Goal: Task Accomplishment & Management: Manage account settings

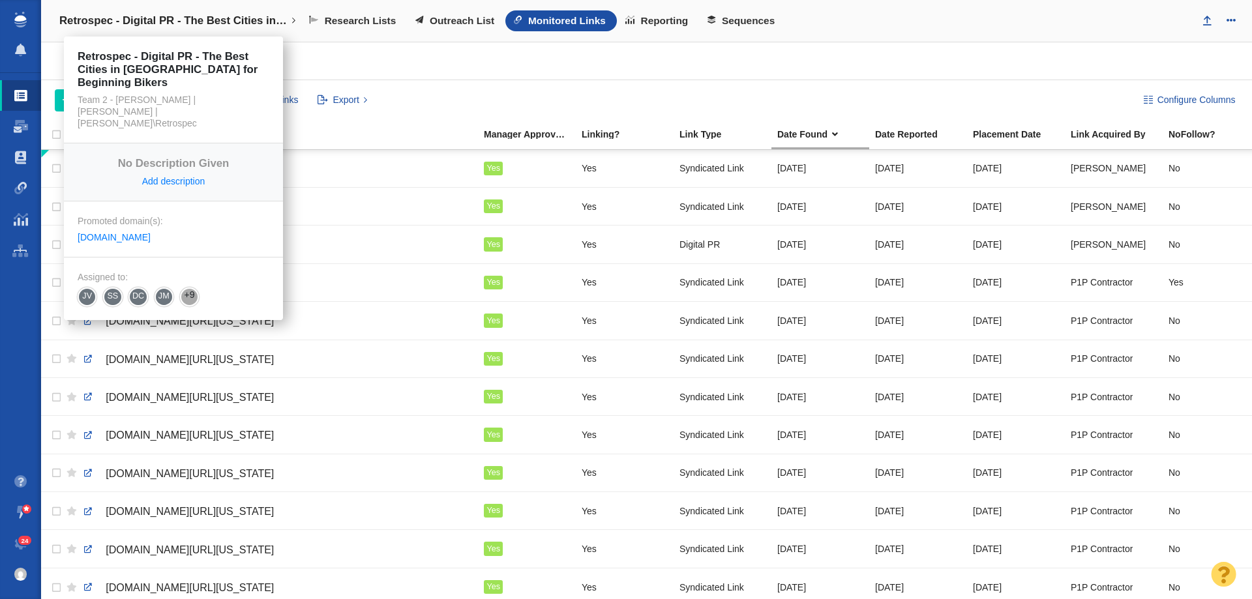
click at [223, 11] on link "Retrospec - Digital PR - The Best Cities in [GEOGRAPHIC_DATA] for Beginning Bik…" at bounding box center [177, 20] width 255 height 31
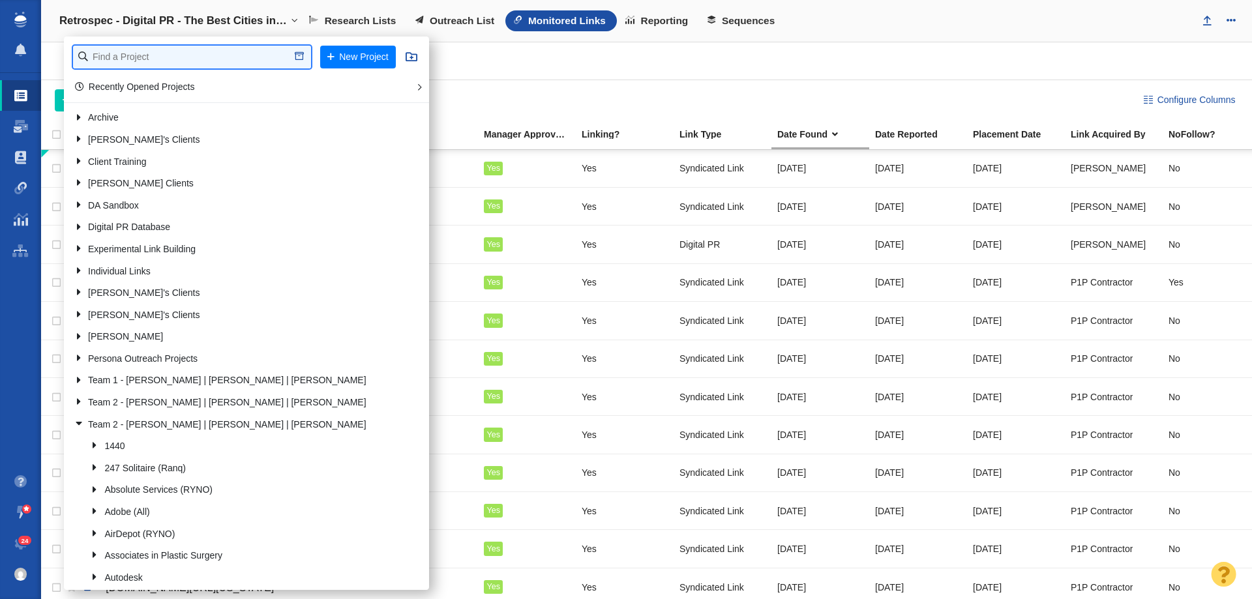
click at [188, 58] on input "text" at bounding box center [192, 57] width 238 height 23
type input "elith"
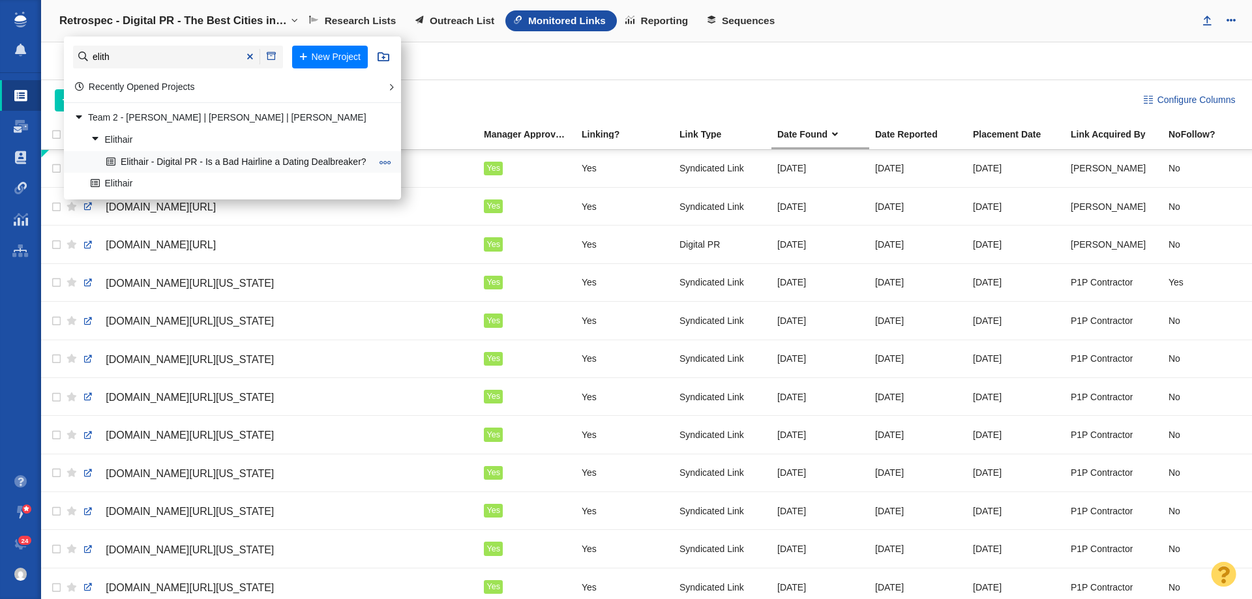
click at [155, 166] on link "Elithair - Digital PR - Is a Bad Hairline a Dating Dealbreaker?" at bounding box center [238, 162] width 271 height 20
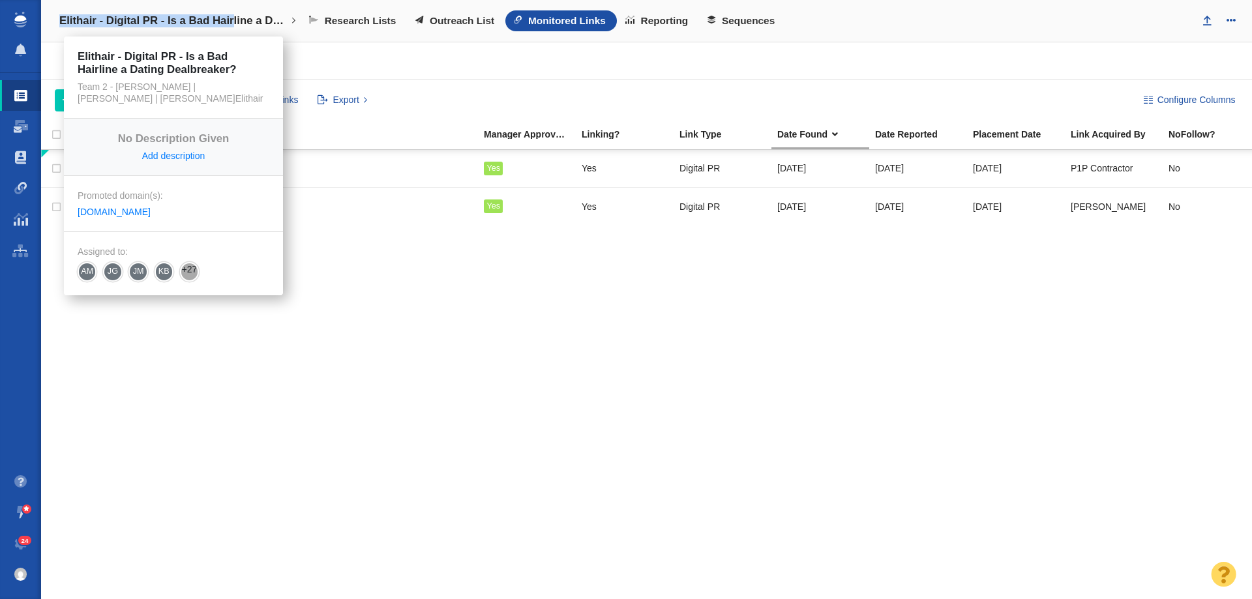
drag, startPoint x: 235, startPoint y: 25, endPoint x: 239, endPoint y: 32, distance: 7.3
click at [239, 32] on link "Elithair - Digital PR - Is a Bad Hairline a Dating Dealbreaker?" at bounding box center [177, 20] width 255 height 31
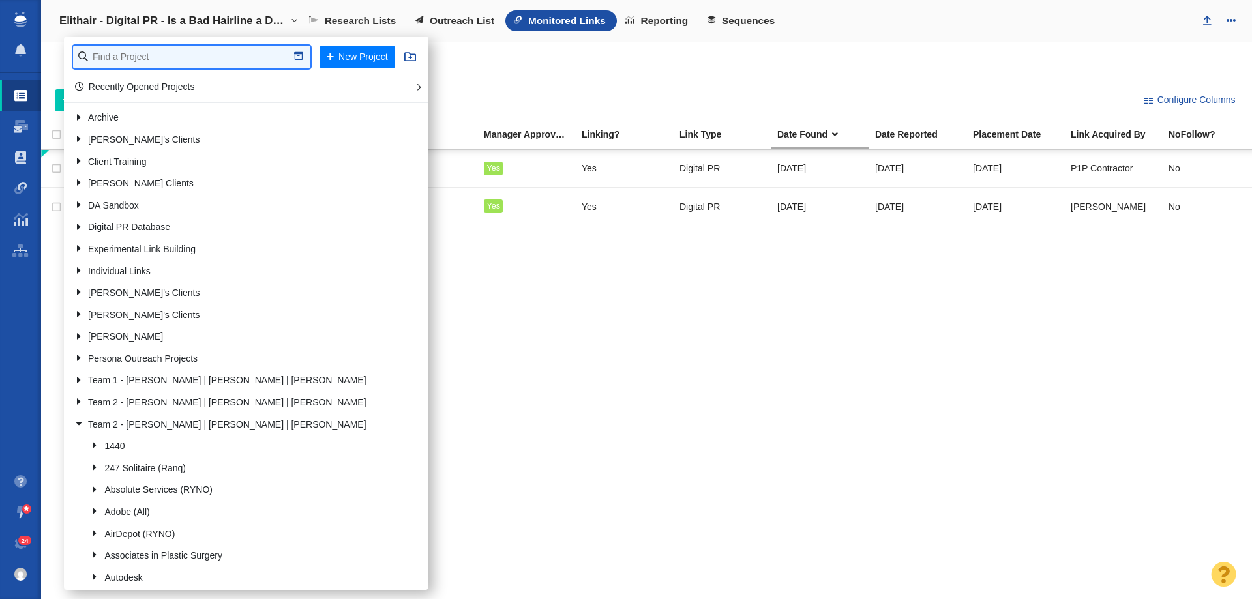
click at [225, 51] on input "text" at bounding box center [191, 57] width 237 height 23
type input "rainy day"
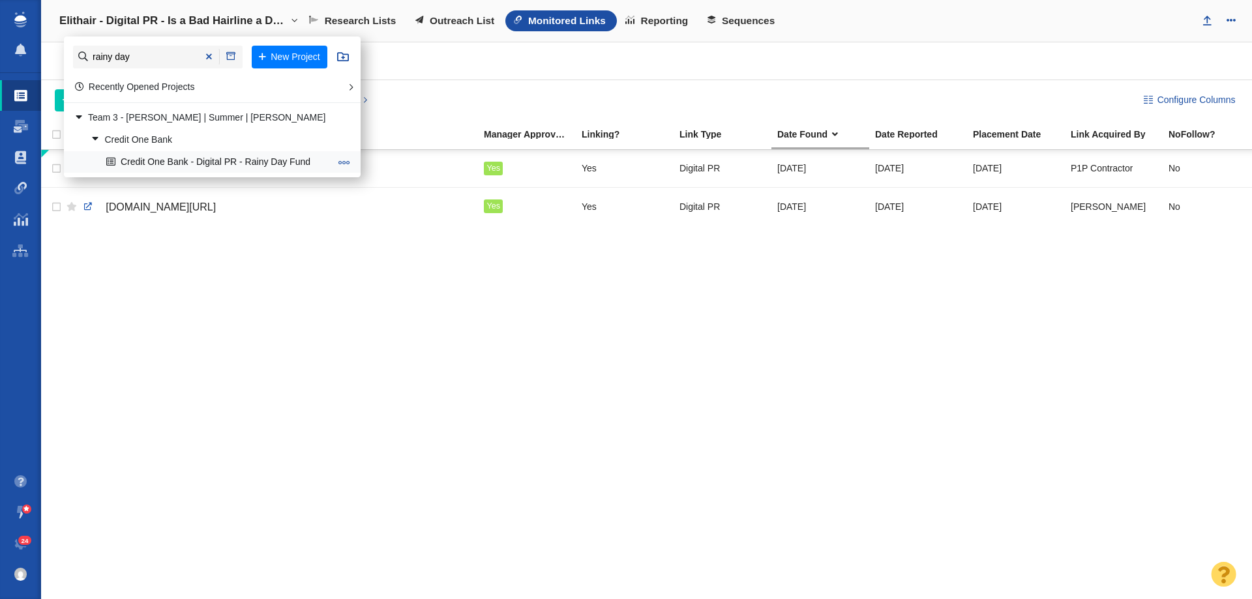
click at [180, 160] on link "Credit One Bank - Digital PR - Rainy Day Fund" at bounding box center [218, 162] width 231 height 20
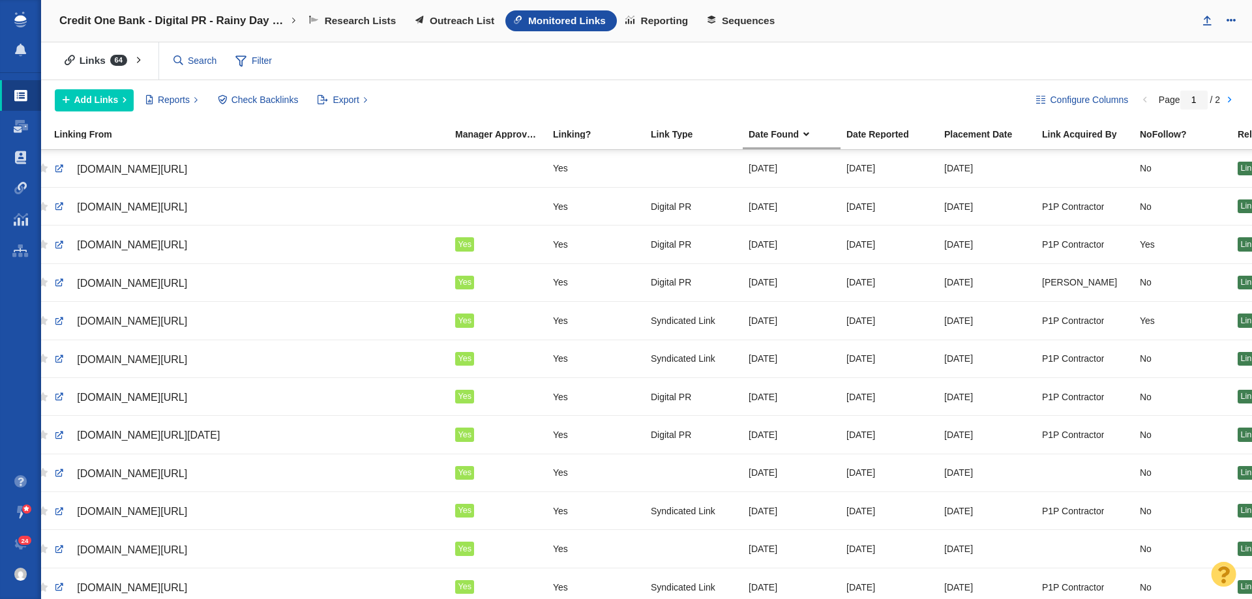
scroll to position [0, 22]
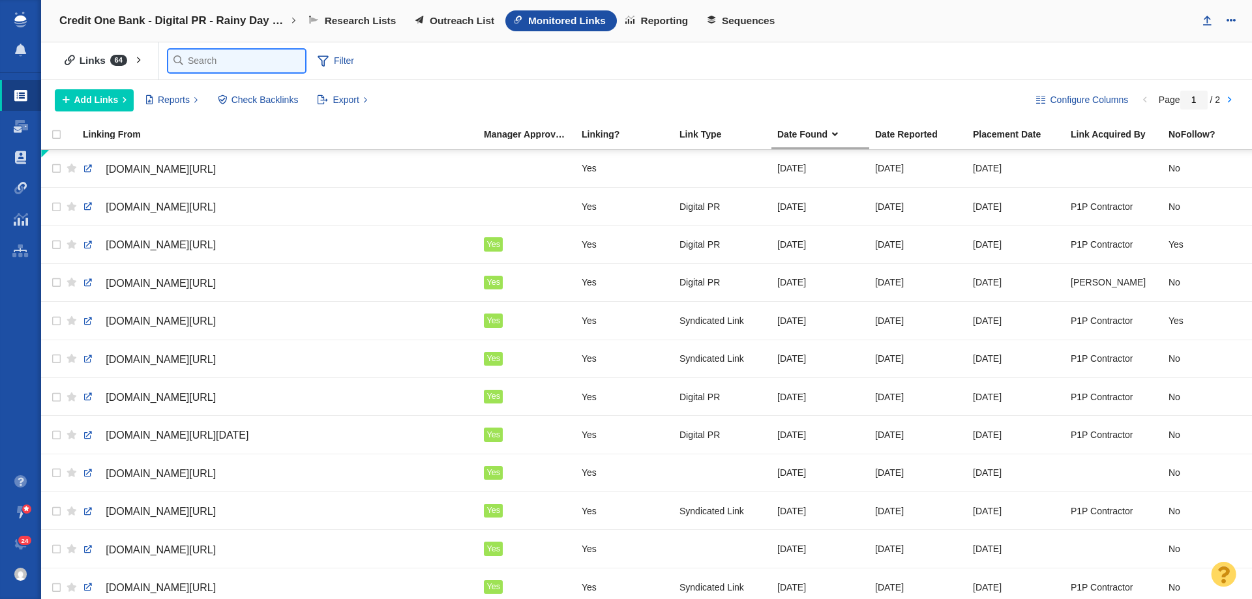
click at [201, 59] on input "text" at bounding box center [236, 61] width 137 height 23
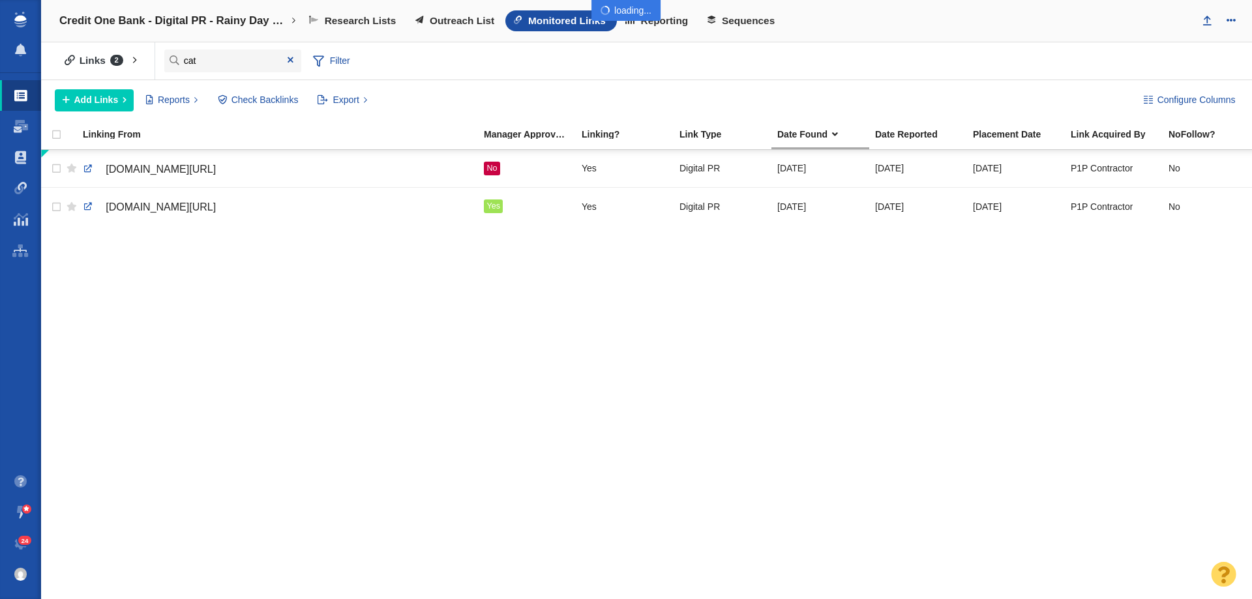
click at [211, 59] on body "Projects Dashboard Websites People Link Monitoring Reports Projects Home Help C…" at bounding box center [626, 299] width 1252 height 599
click at [211, 59] on input "cat" at bounding box center [232, 61] width 137 height 23
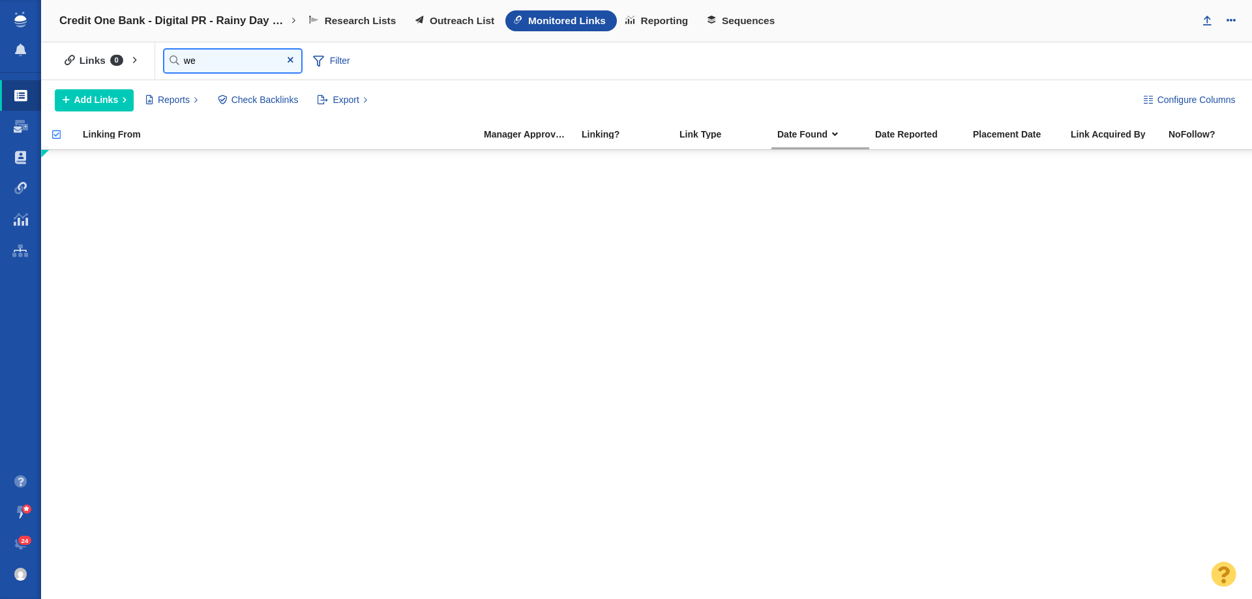
type input "w"
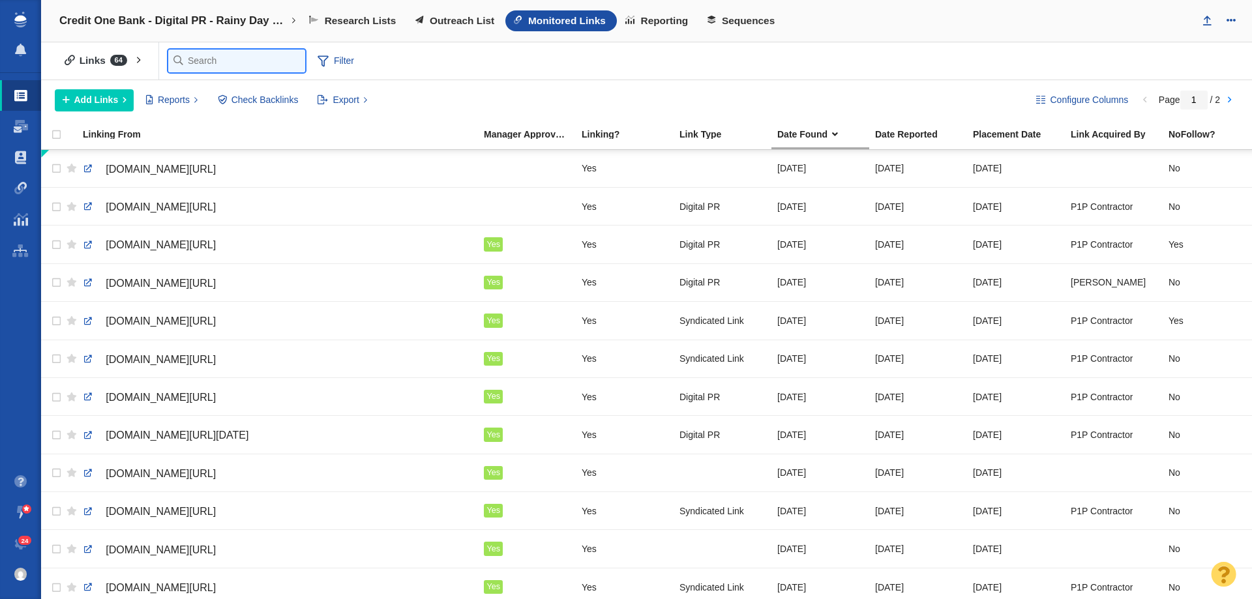
click at [192, 67] on input "text" at bounding box center [236, 61] width 137 height 23
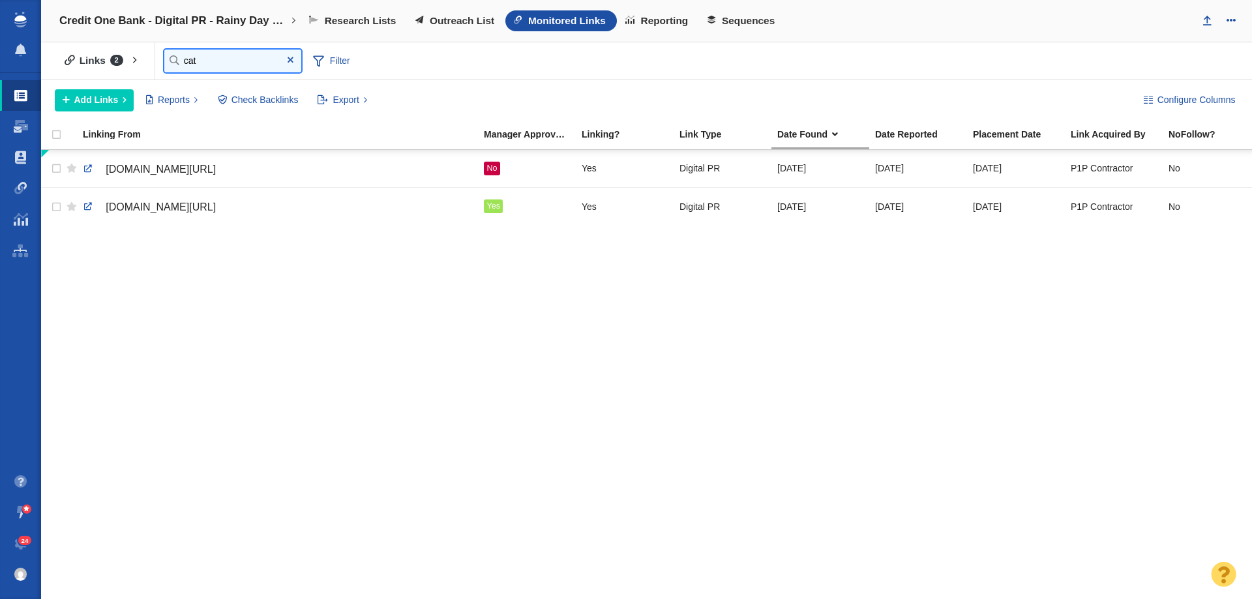
type input "cat"
click at [290, 67] on span at bounding box center [290, 61] width 21 height 18
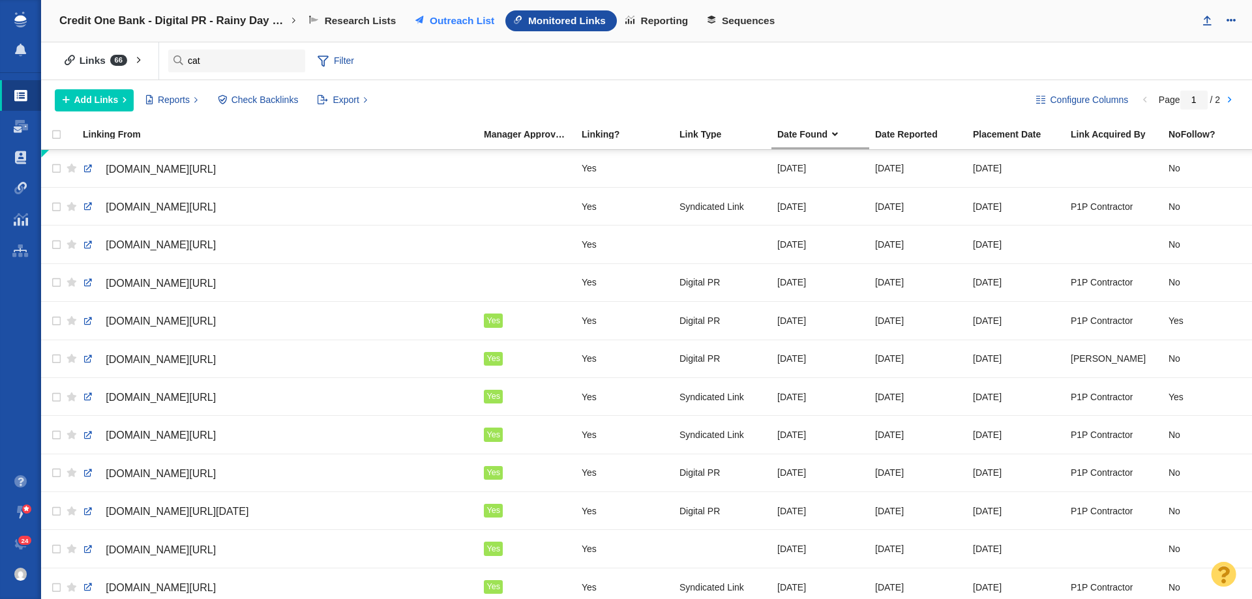
click at [462, 20] on span "Outreach List" at bounding box center [462, 21] width 65 height 12
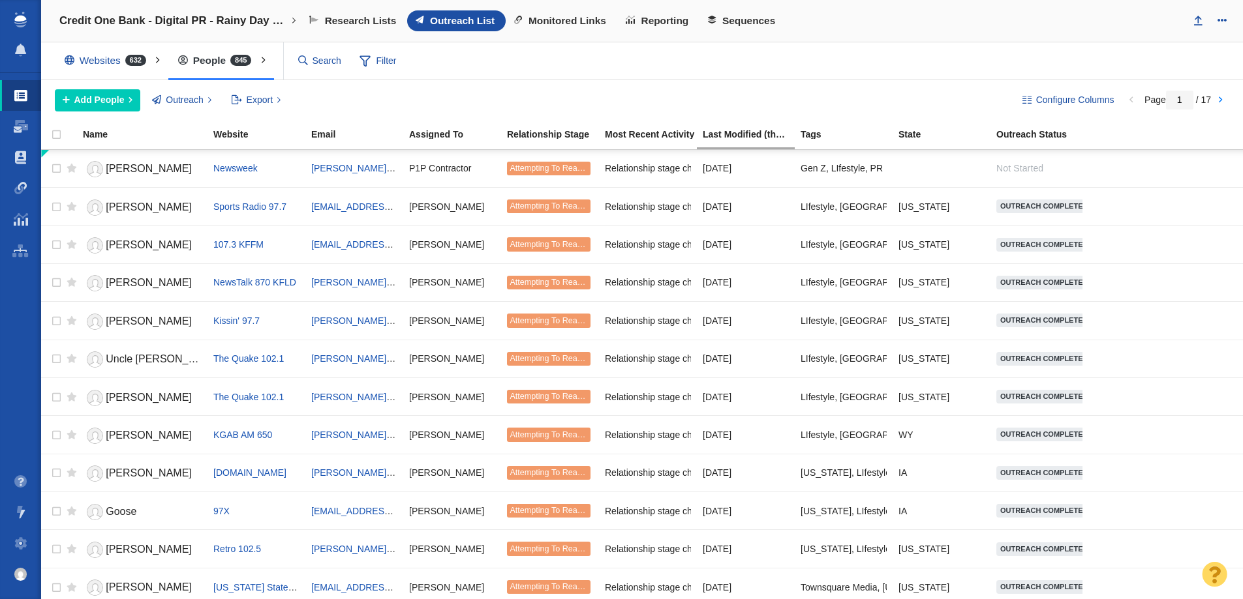
click at [320, 59] on input "text" at bounding box center [320, 61] width 55 height 23
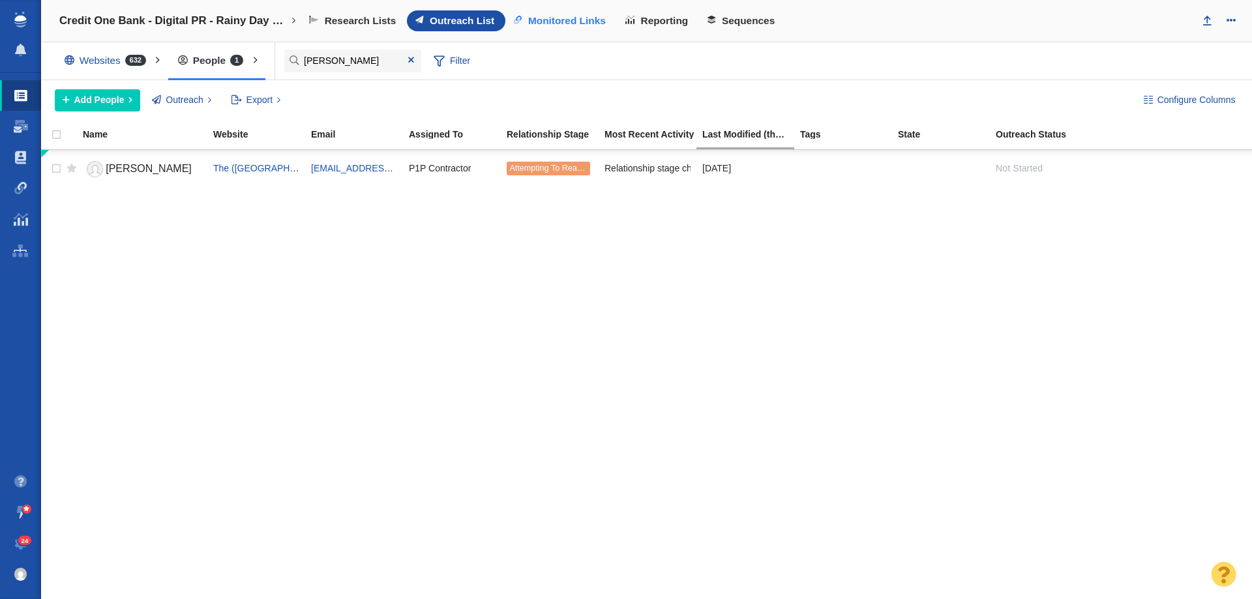
type input "lora"
click at [556, 16] on span "Monitored Links" at bounding box center [567, 21] width 78 height 12
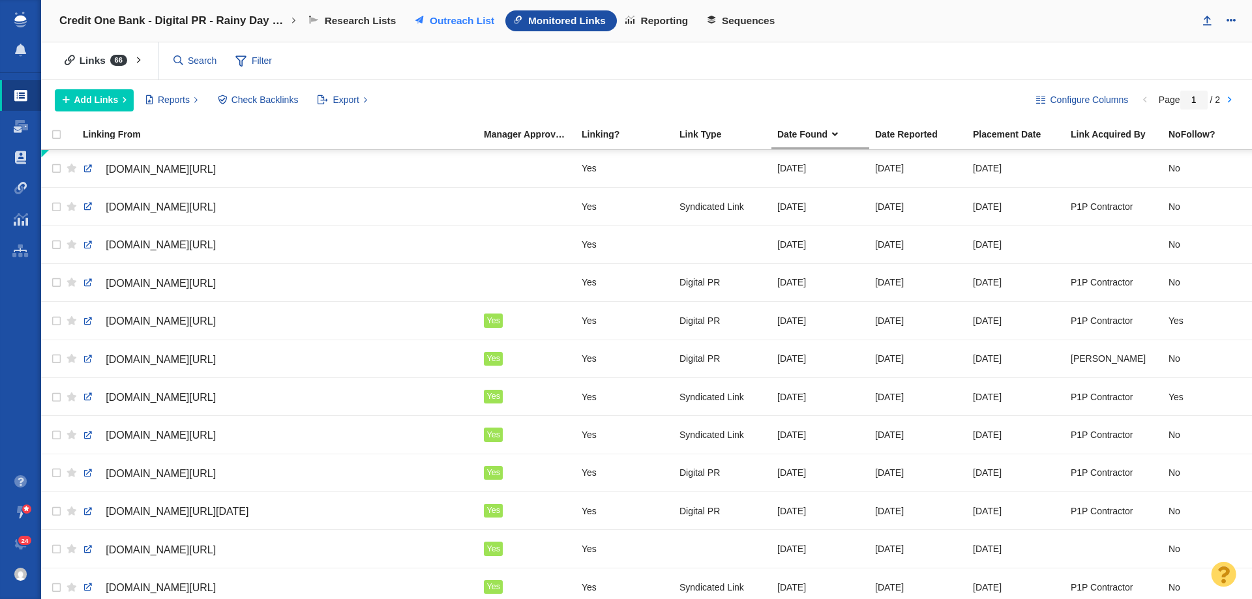
click at [450, 31] on link "Outreach List" at bounding box center [456, 20] width 98 height 21
click at [444, 20] on span "Outreach List" at bounding box center [462, 21] width 65 height 12
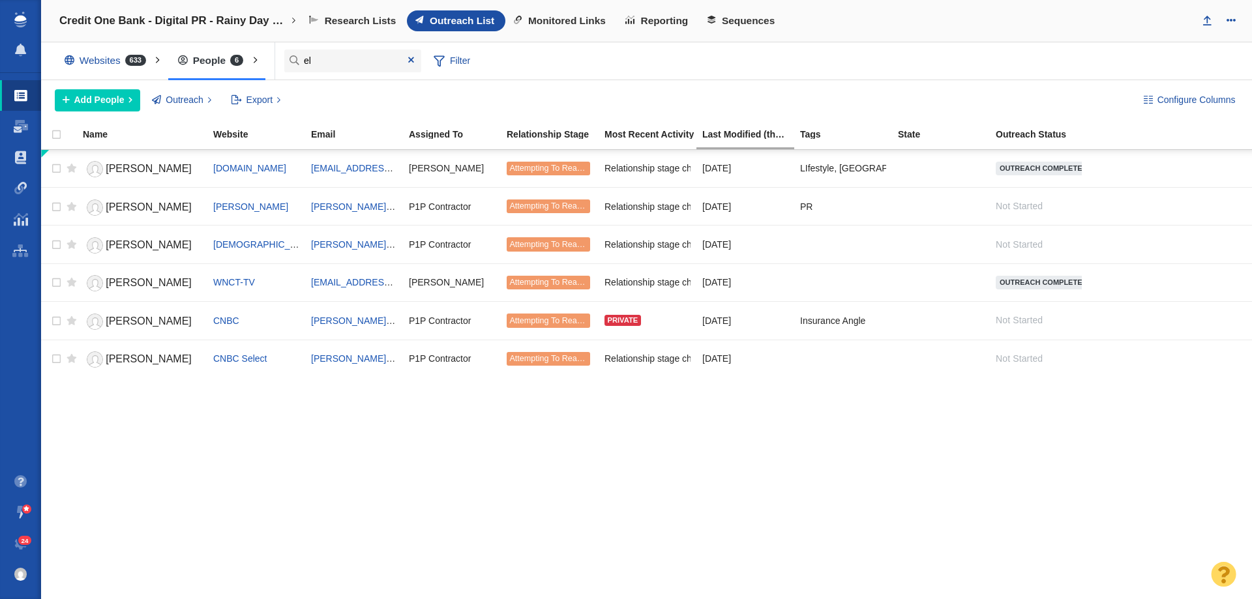
type input "e"
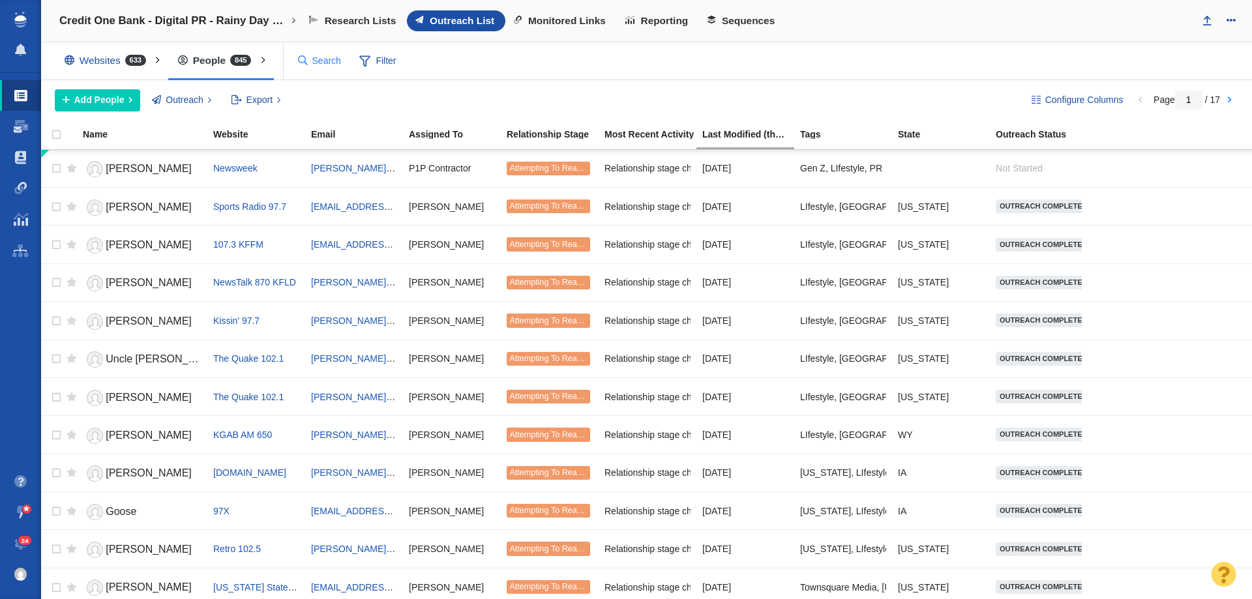
click at [348, 57] on input "text" at bounding box center [320, 61] width 55 height 23
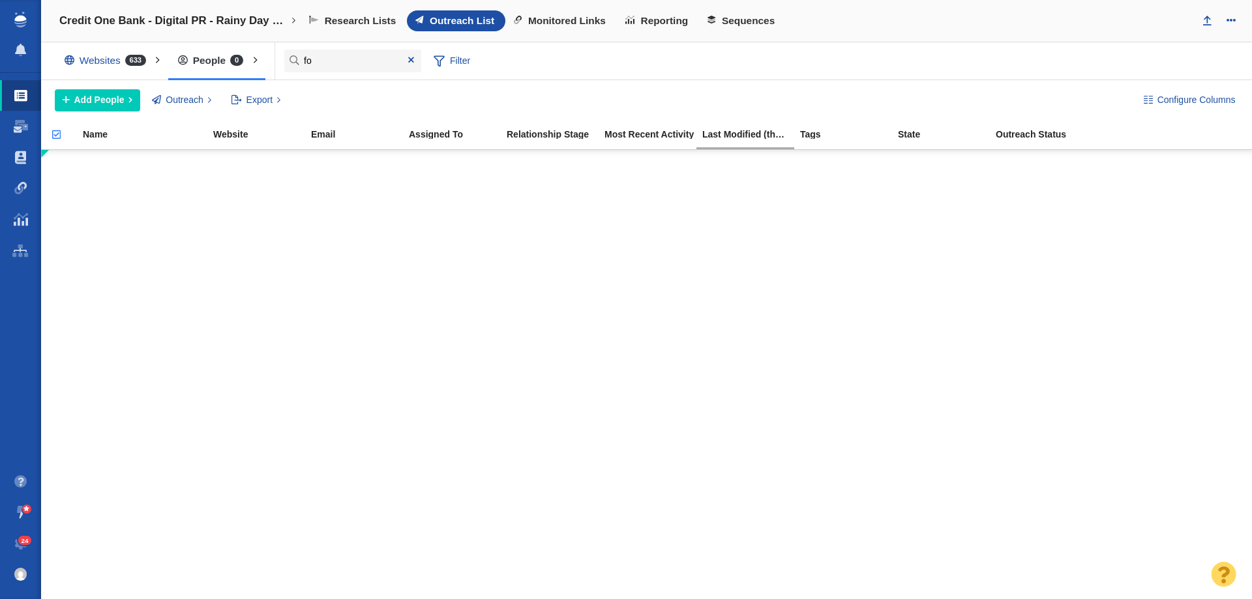
type input "f"
type input "elizab"
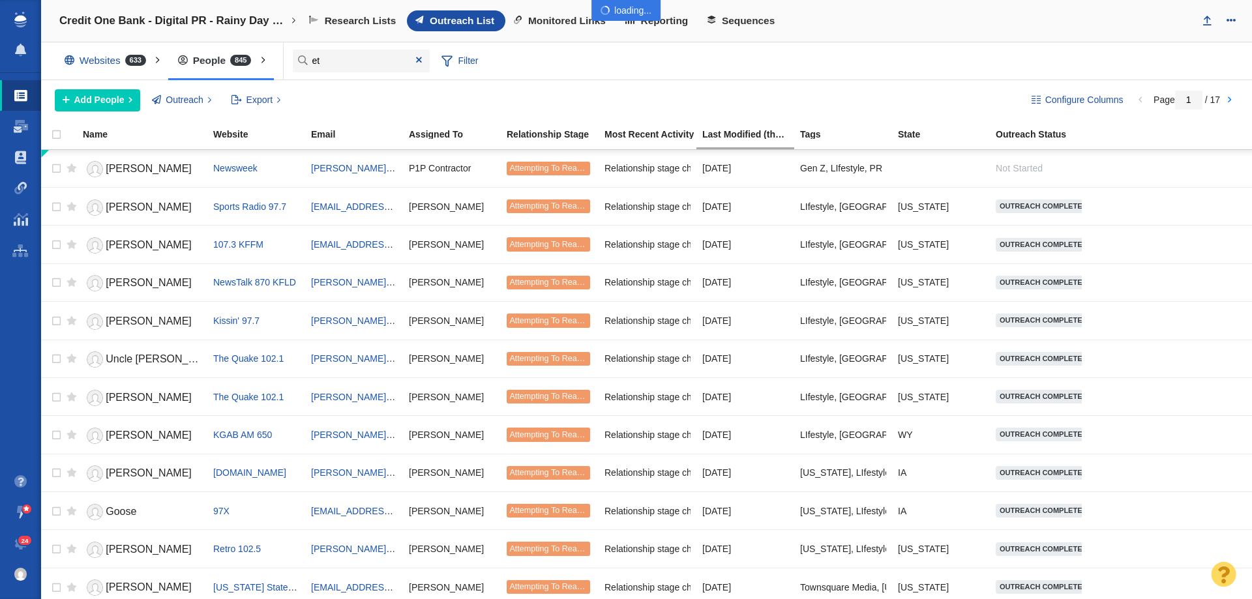
type input "e"
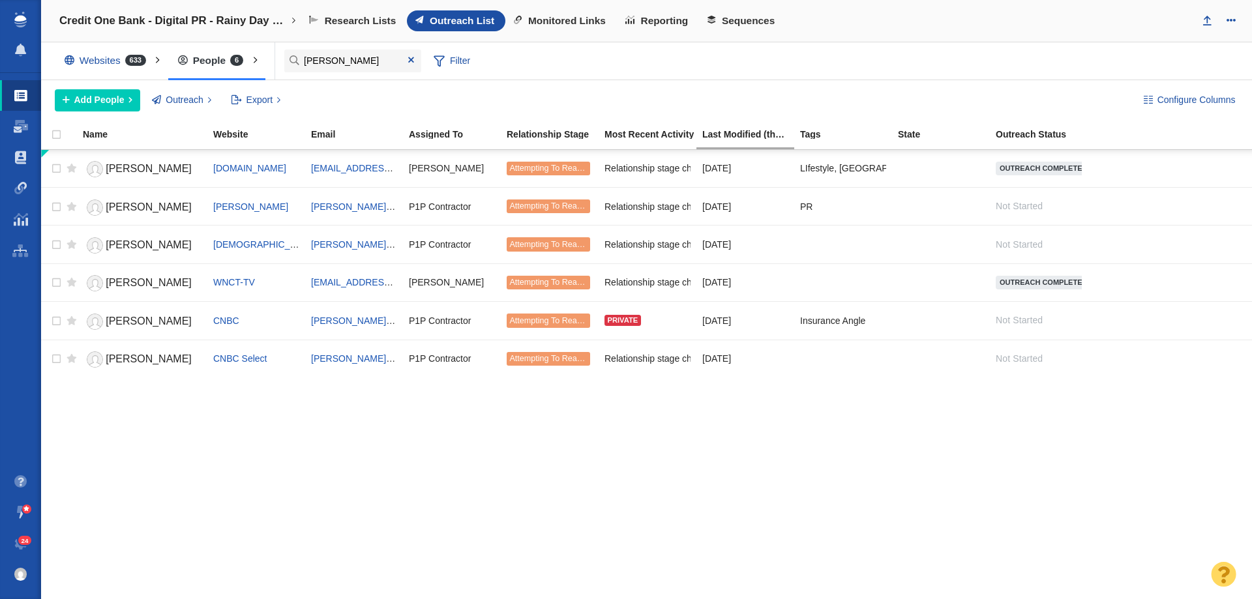
type input "[PERSON_NAME]"
click at [584, 14] on link "Monitored Links" at bounding box center [562, 20] width 112 height 21
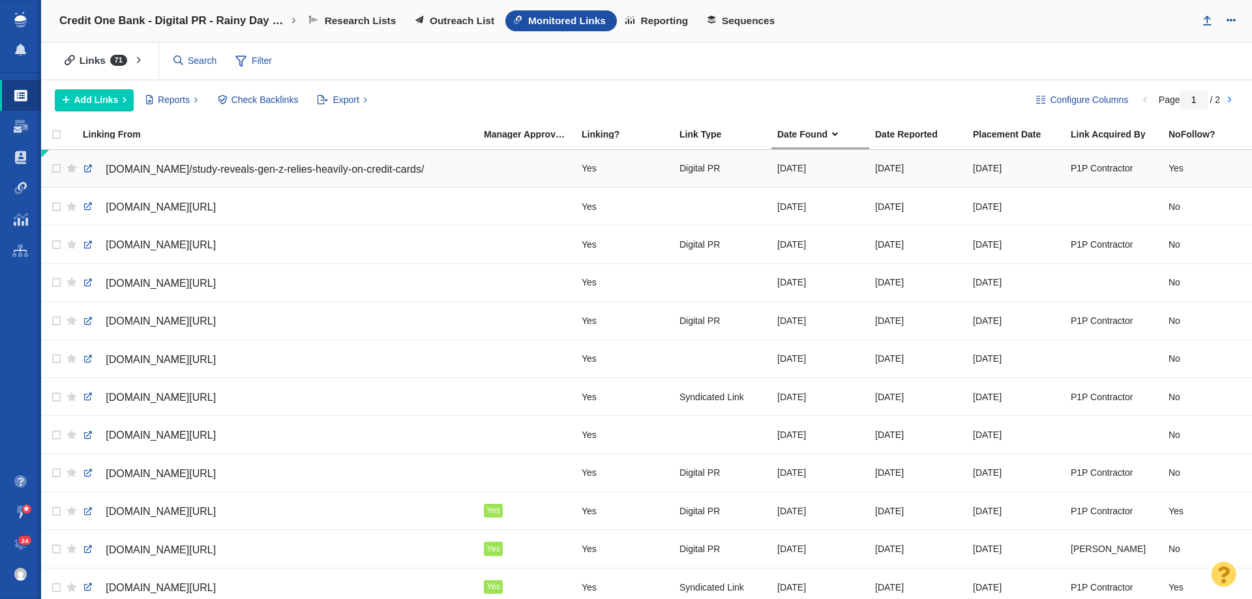
click at [670, 164] on td "Yes" at bounding box center [625, 169] width 98 height 38
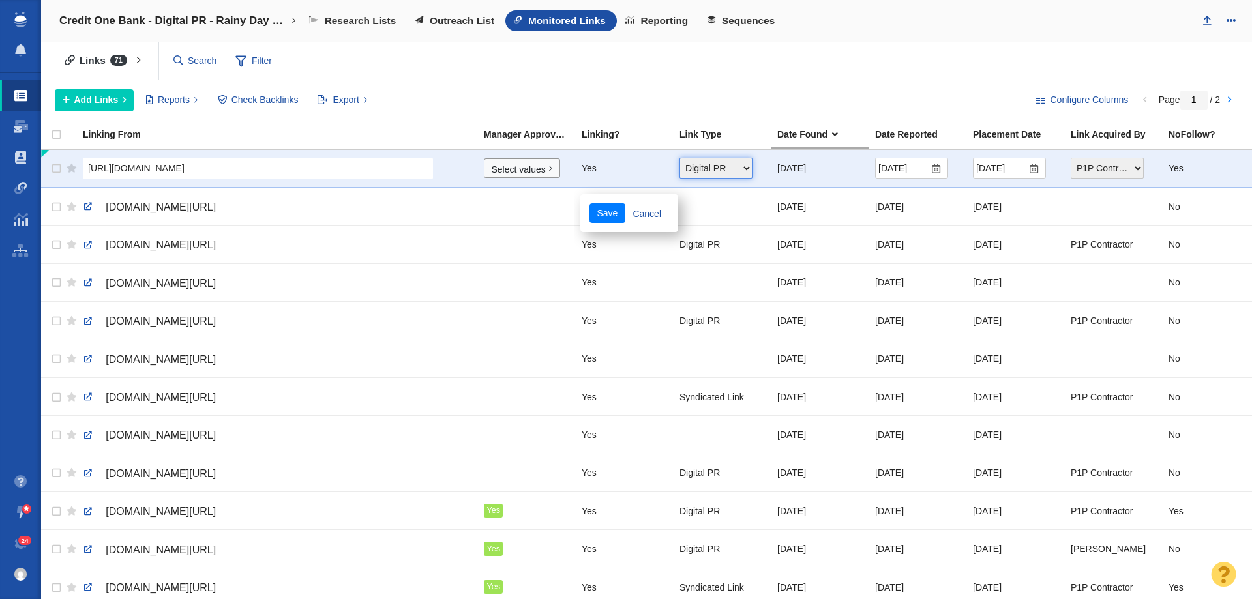
click at [710, 174] on select "Choose One Guest Post - Organic Guest Post - Partnership Resource Link Fresh Me…" at bounding box center [716, 168] width 73 height 21
select select "5"
click at [680, 158] on select "Choose One Guest Post - Organic Guest Post - Partnership Resource Link Fresh Me…" at bounding box center [716, 168] width 73 height 21
click at [706, 224] on div "Save Cancel" at bounding box center [727, 213] width 98 height 38
click at [706, 209] on button "Save" at bounding box center [705, 214] width 36 height 20
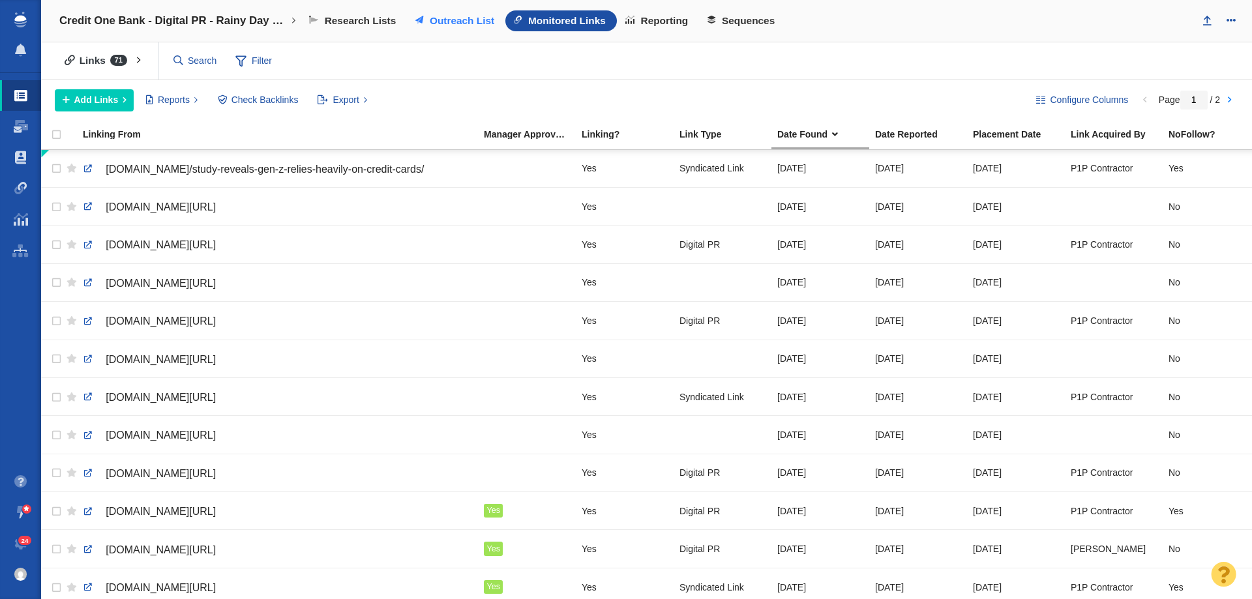
click at [476, 20] on span "Outreach List" at bounding box center [462, 21] width 65 height 12
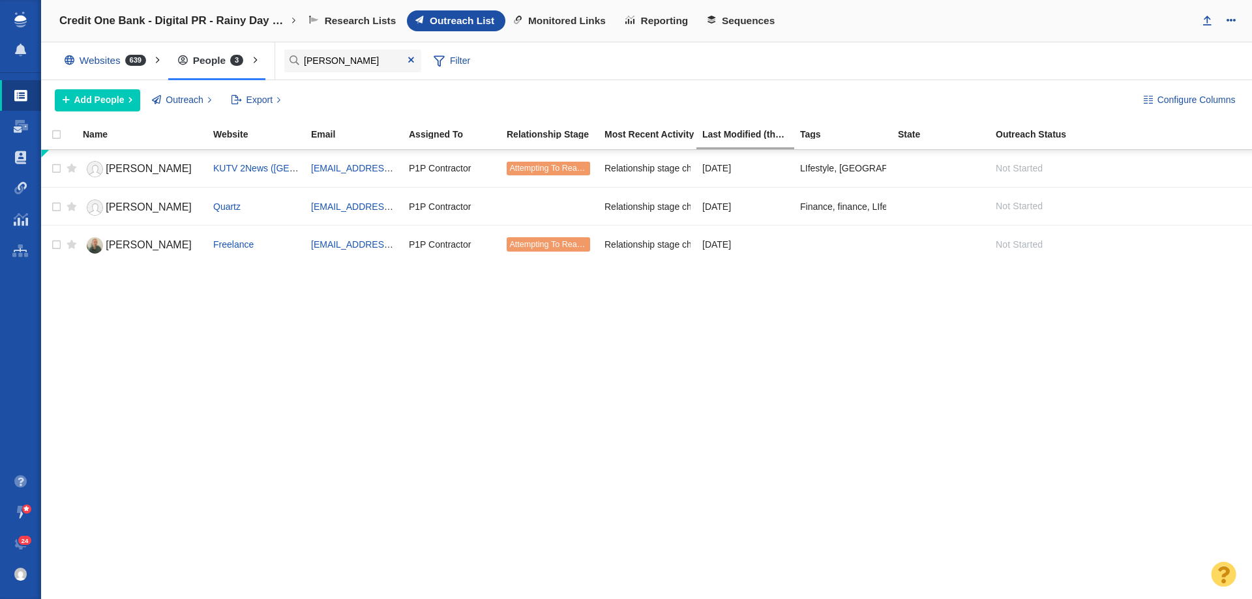
type input "[PERSON_NAME]"
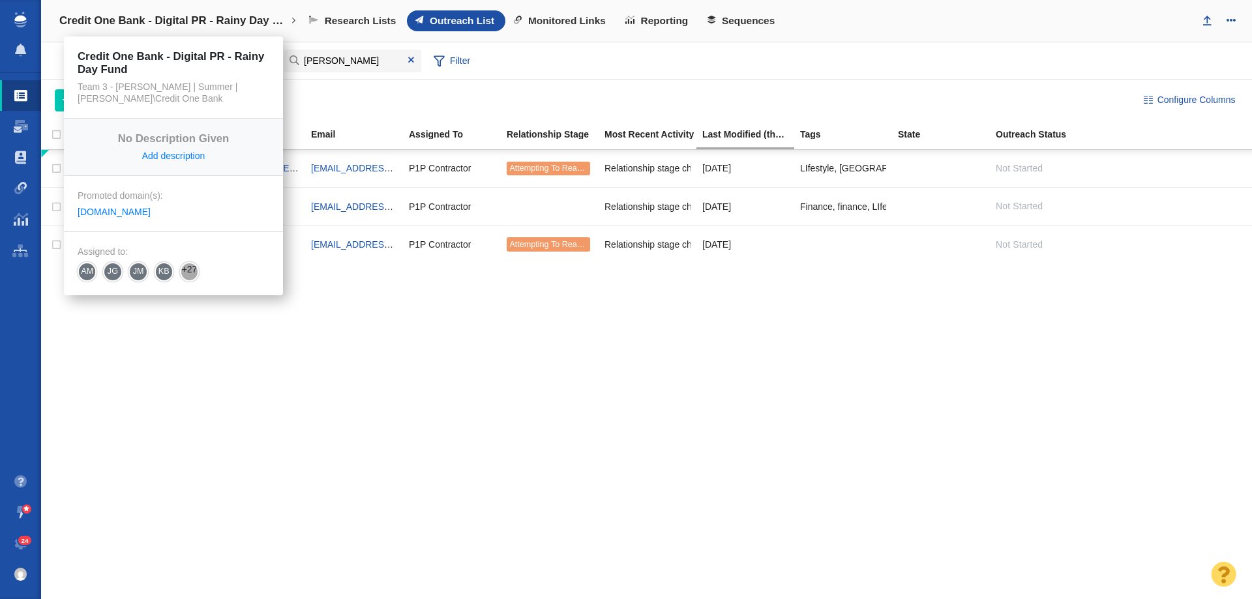
click at [128, 18] on h4 "Credit One Bank - Digital PR - Rainy Day Fund" at bounding box center [173, 20] width 228 height 13
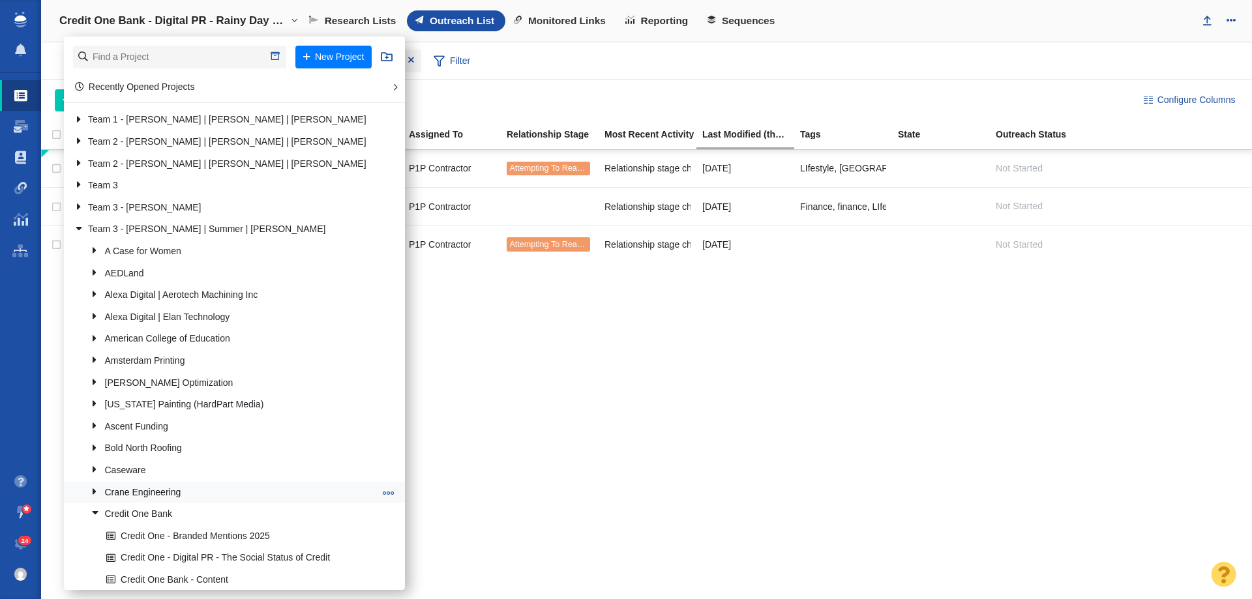
scroll to position [522, 0]
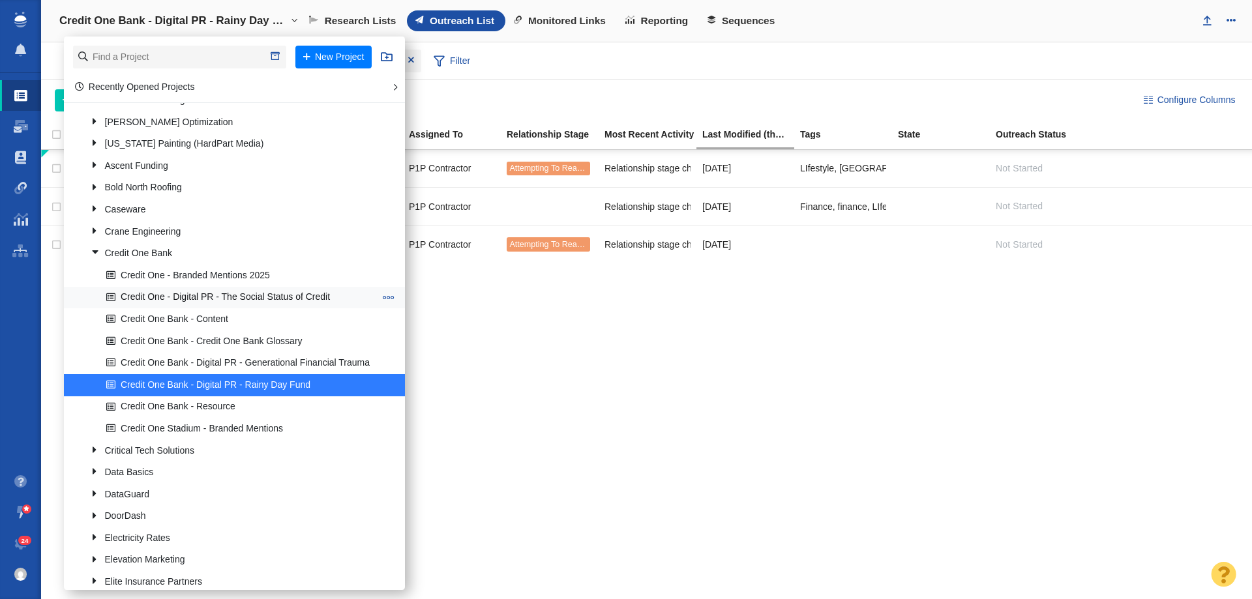
click at [174, 297] on link "Credit One - Digital PR - The Social Status of Credit" at bounding box center [240, 298] width 275 height 20
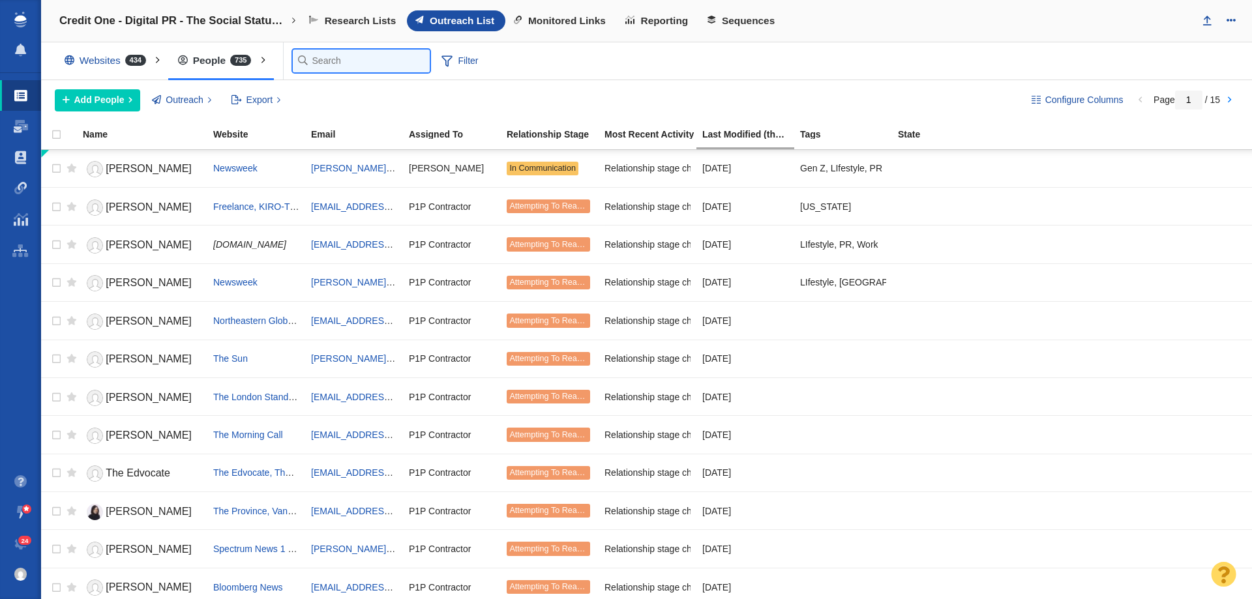
click at [339, 69] on input "text" at bounding box center [361, 61] width 137 height 23
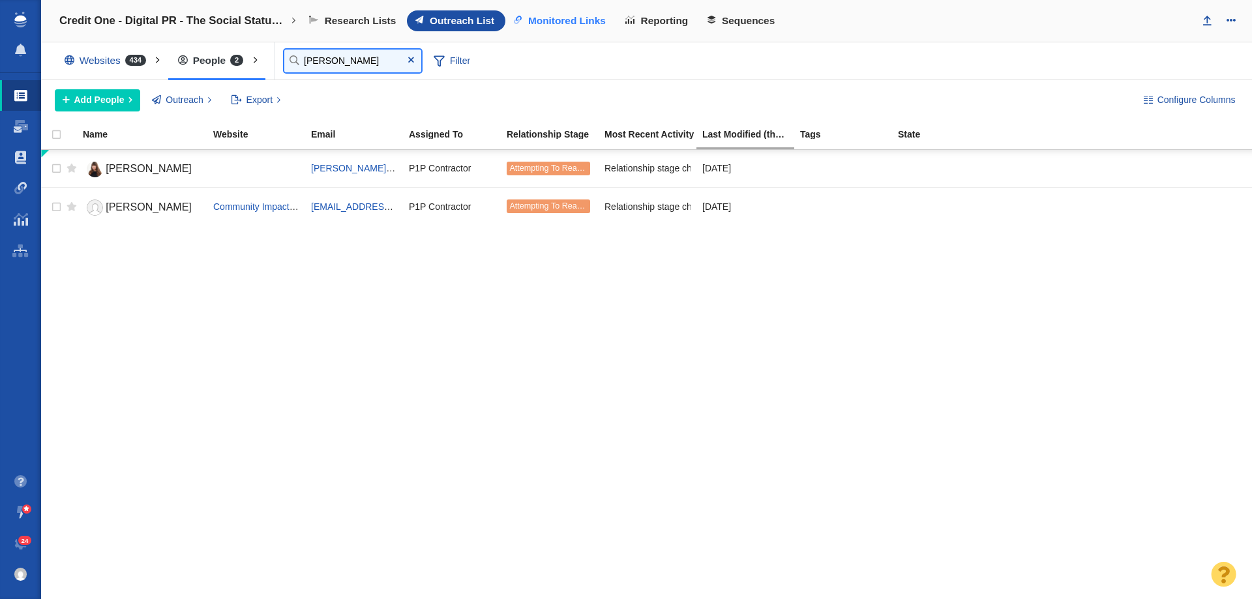
type input "[PERSON_NAME]"
click at [567, 10] on link "Monitored Links" at bounding box center [562, 20] width 112 height 21
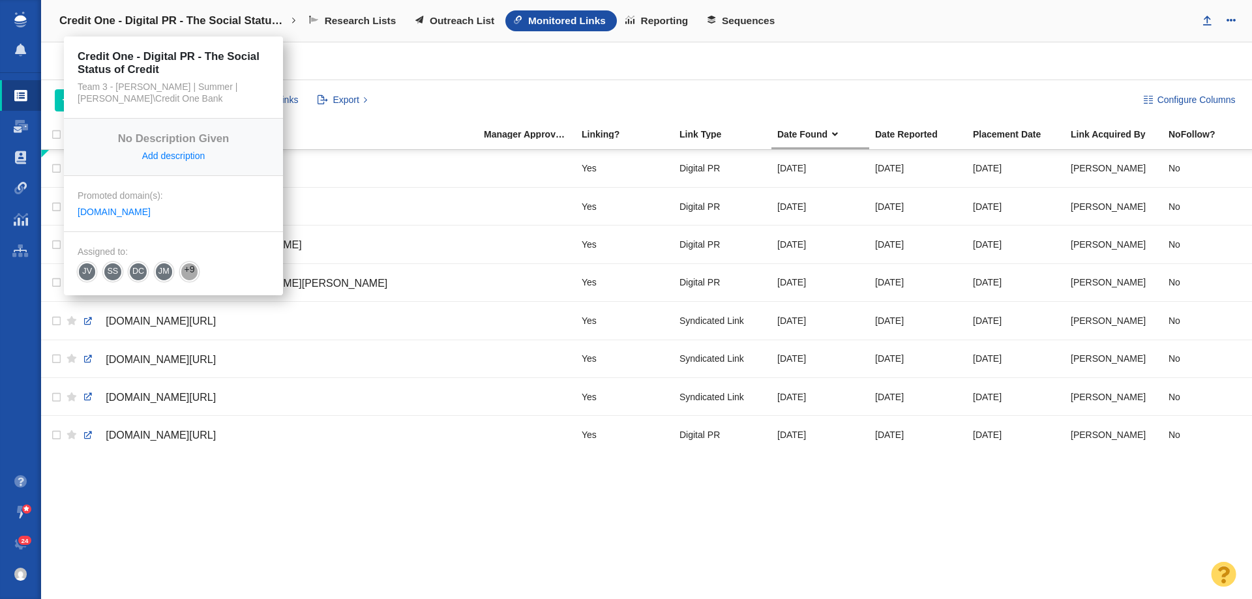
click at [237, 10] on link "Credit One - Digital PR - The Social Status of Credit" at bounding box center [177, 20] width 255 height 31
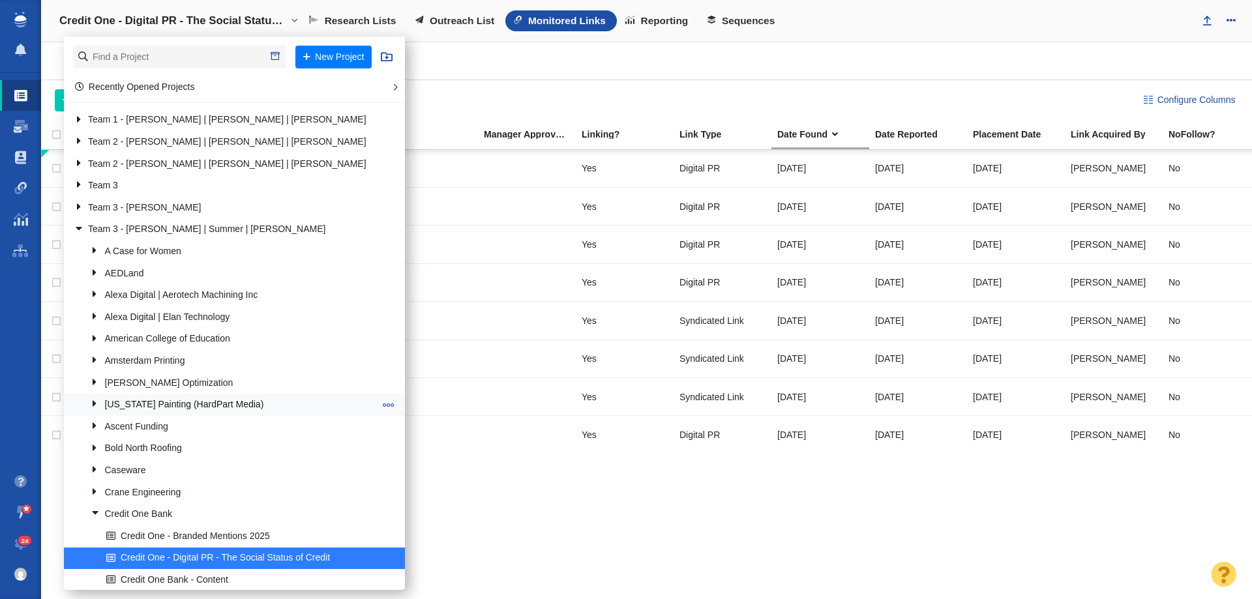
scroll to position [587, 0]
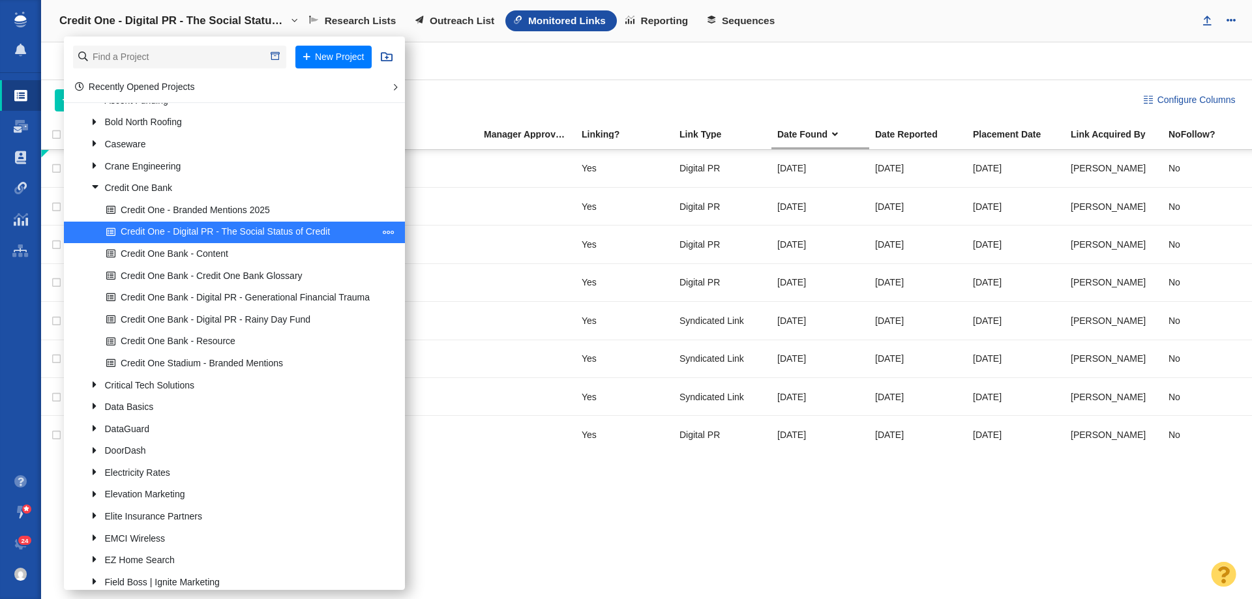
click at [389, 234] on span at bounding box center [389, 232] width 12 height 12
click at [405, 258] on li "Edit Project" at bounding box center [438, 256] width 119 height 20
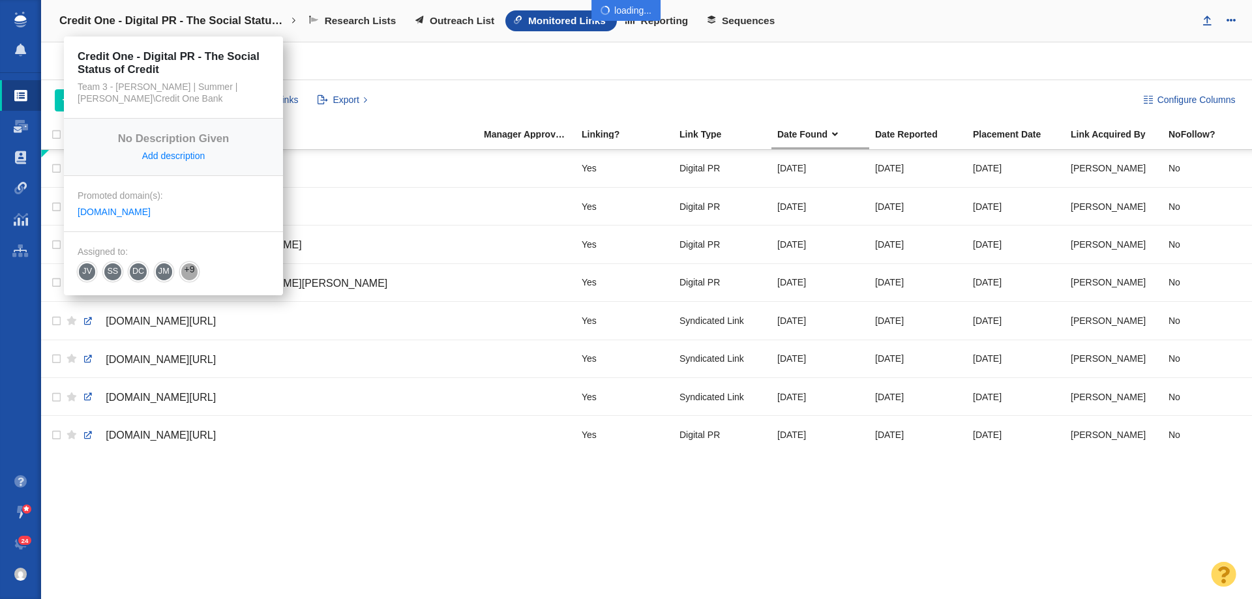
select select "DOMAIN"
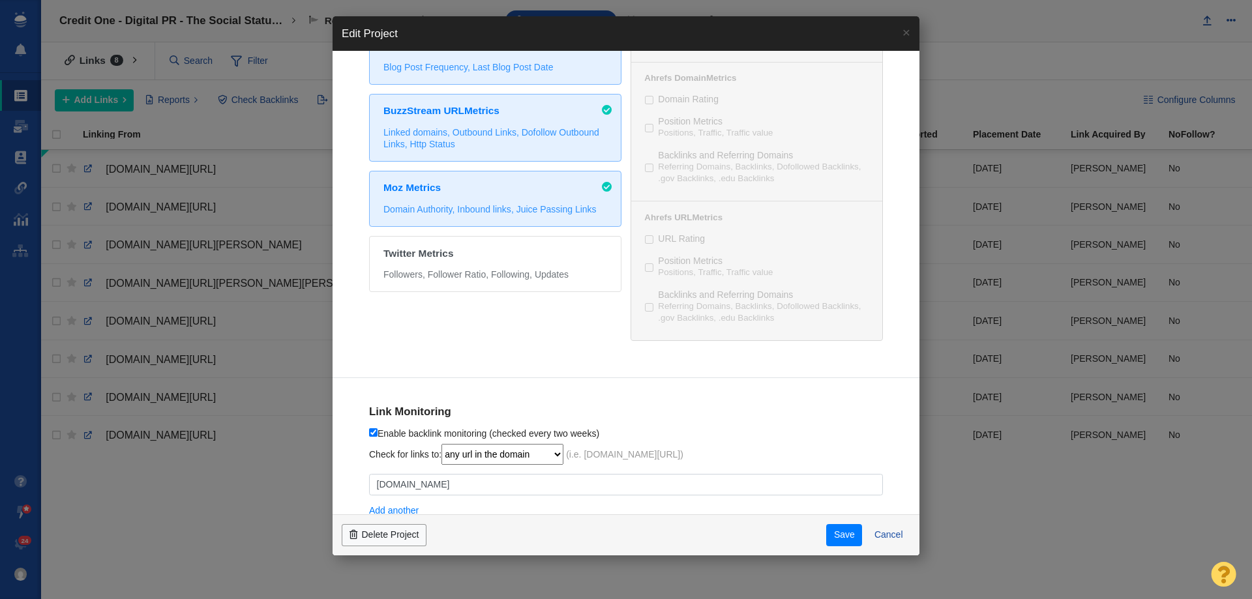
scroll to position [546, 0]
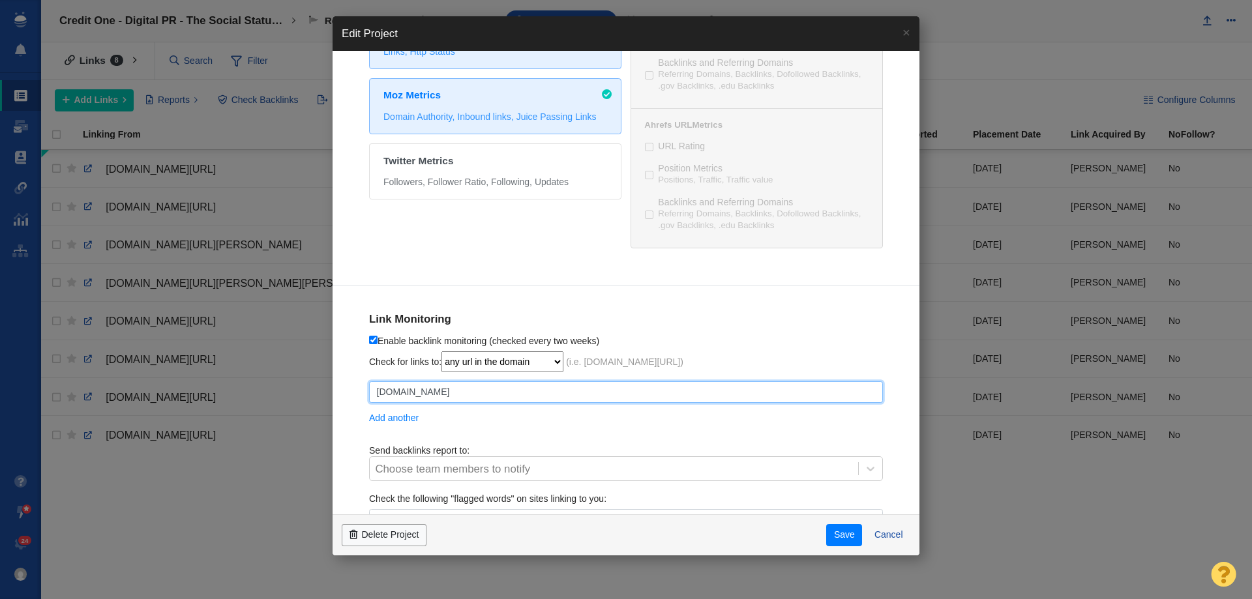
click at [462, 393] on input "octaneseating.com" at bounding box center [626, 393] width 514 height 22
checkbox input "true"
type input "c"
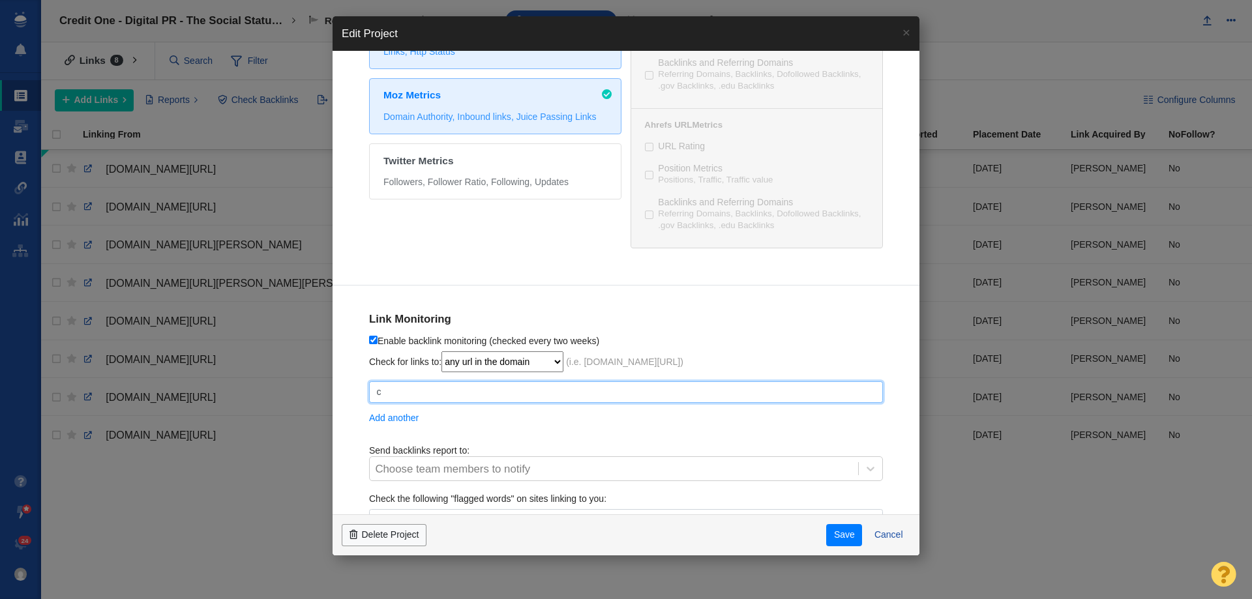
checkbox input "true"
type input "cr"
checkbox input "true"
type input "cre"
checkbox input "true"
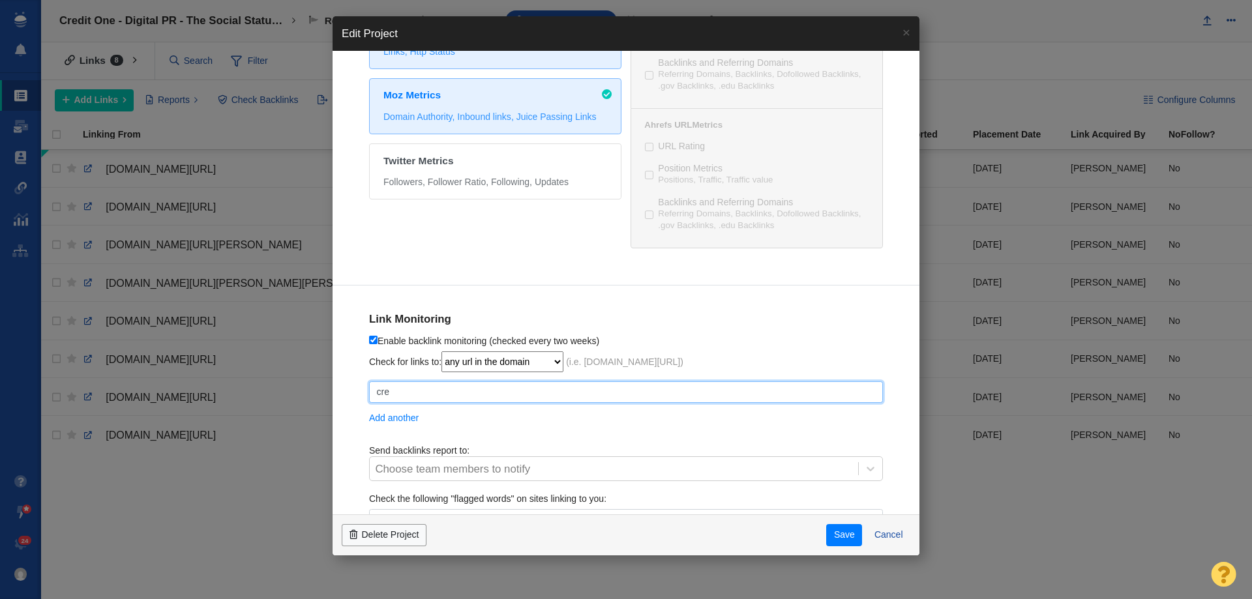
type input "cred"
checkbox input "true"
type input "credit"
checkbox input "true"
type input "credito"
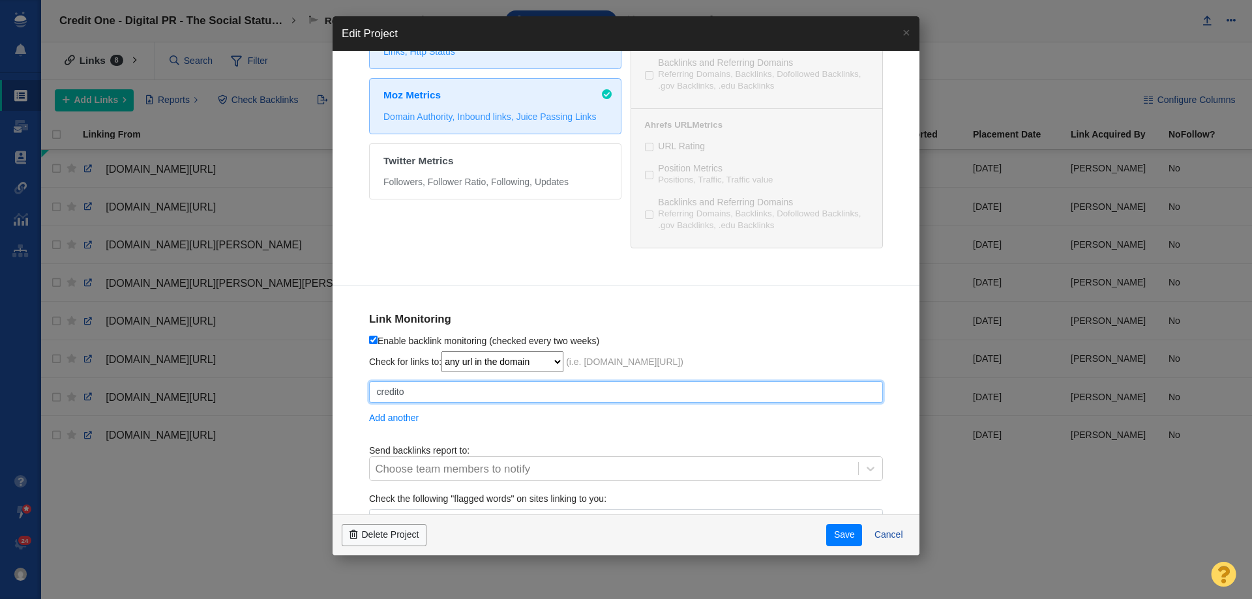
checkbox input "true"
type input "crediton"
checkbox input "true"
type input "creditone"
checkbox input "true"
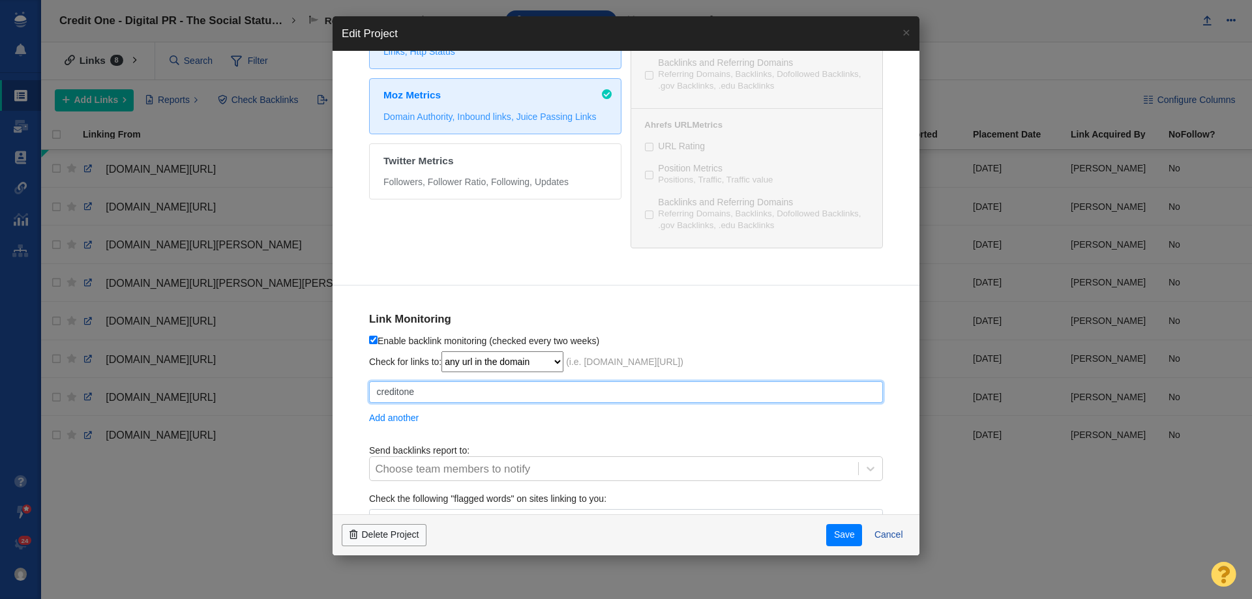
type input "creditoneb"
checkbox input "true"
type input "creditoneba"
checkbox input "true"
type input "creditoneban"
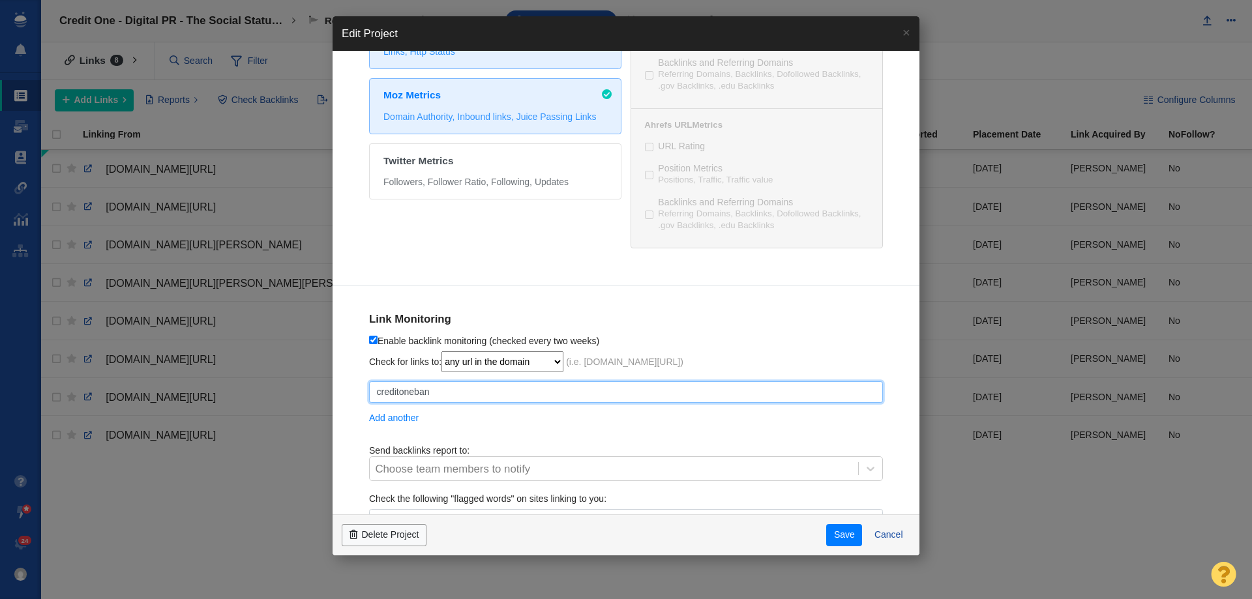
checkbox input "true"
type input "creditonebank"
checkbox input "true"
type input "creditonebank."
checkbox input "true"
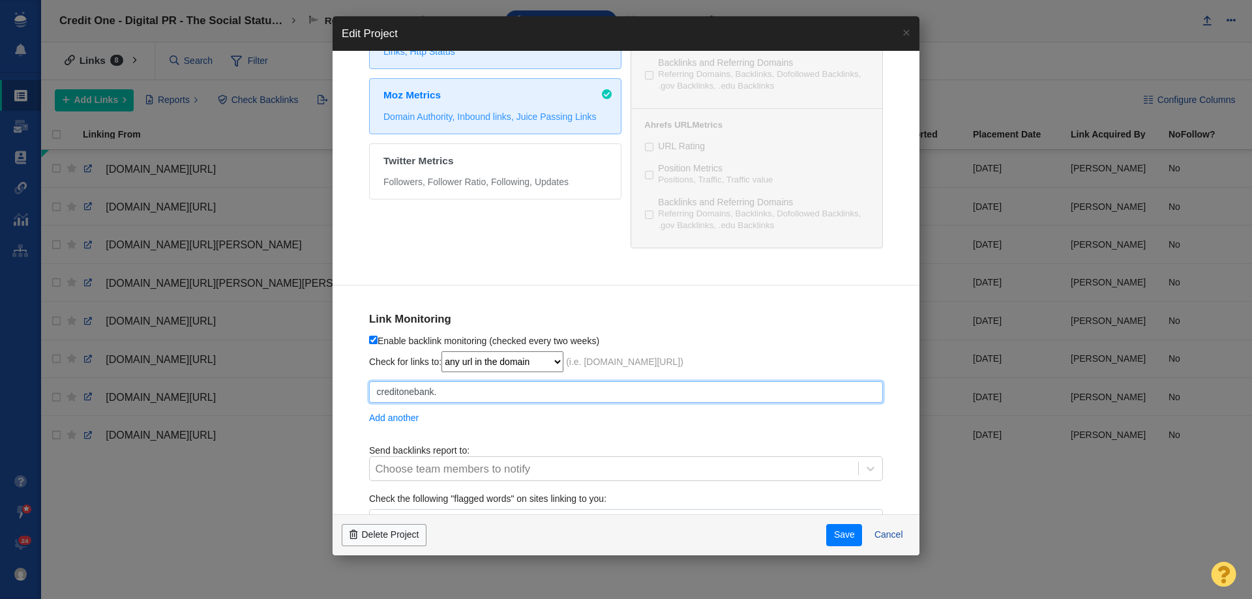
type input "creditonebank.c"
checkbox input "true"
type input "creditonebank.co"
checkbox input "true"
type input "[DOMAIN_NAME]"
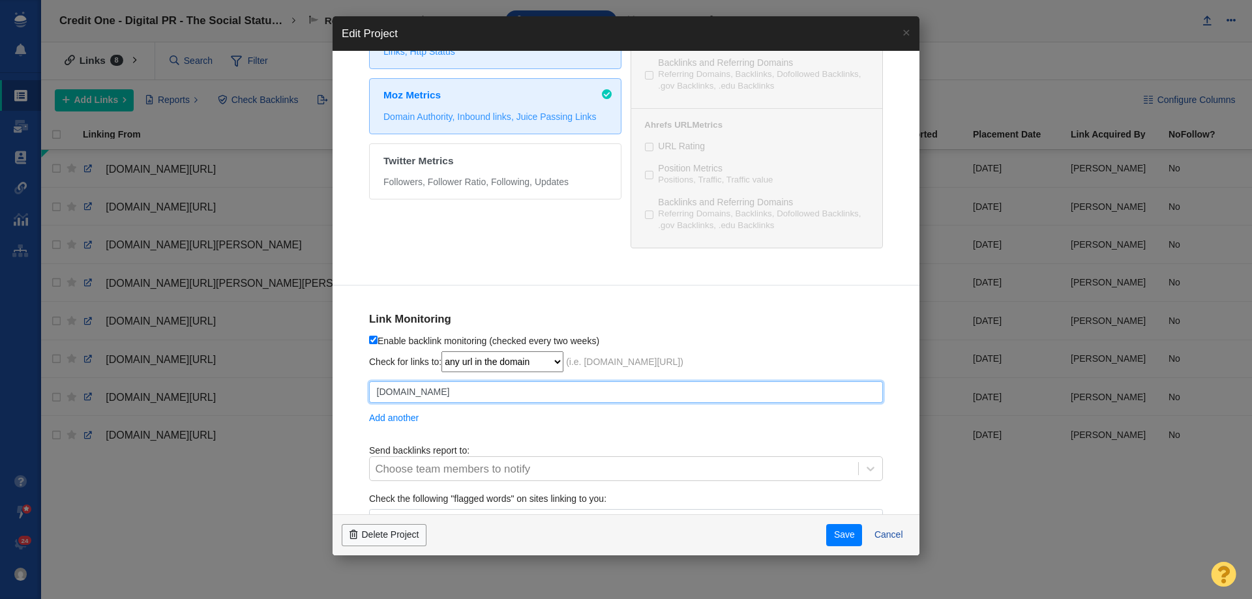
click at [506, 391] on input "[DOMAIN_NAME]" at bounding box center [626, 393] width 514 height 22
paste input "https://www.creditonebank.com/articles/the-social-status-of-credit-how-millenni…"
checkbox input "true"
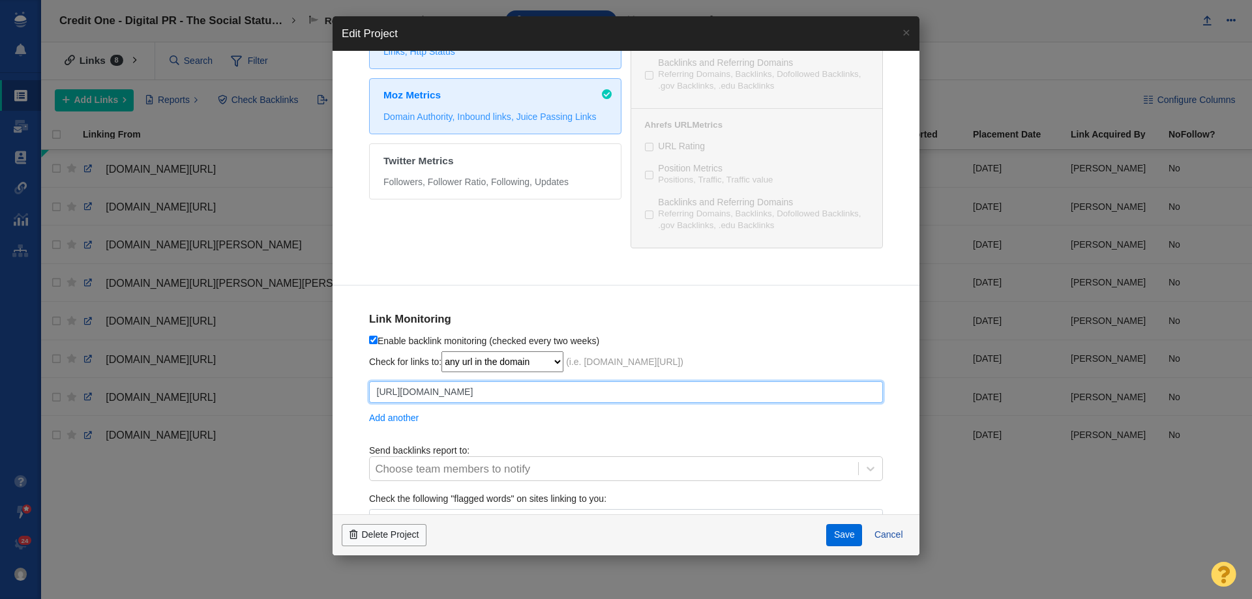
type input "https://www.creditonebank.com/articles/the-social-status-of-credit-how-millenni…"
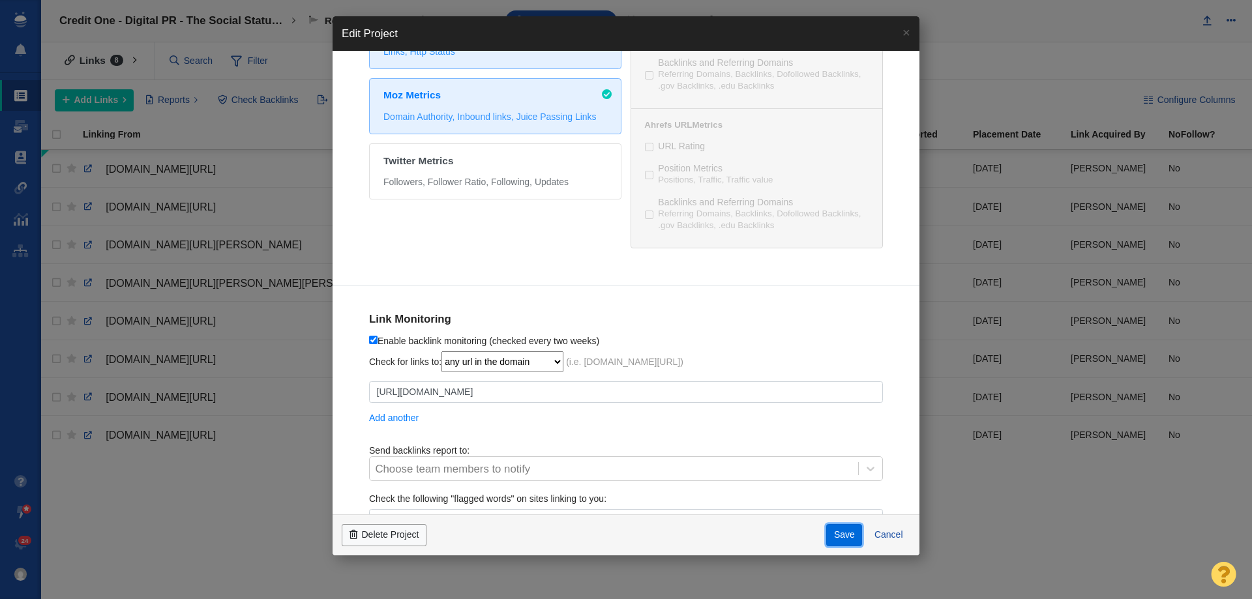
click at [833, 534] on button "Save" at bounding box center [844, 535] width 36 height 22
checkbox input "true"
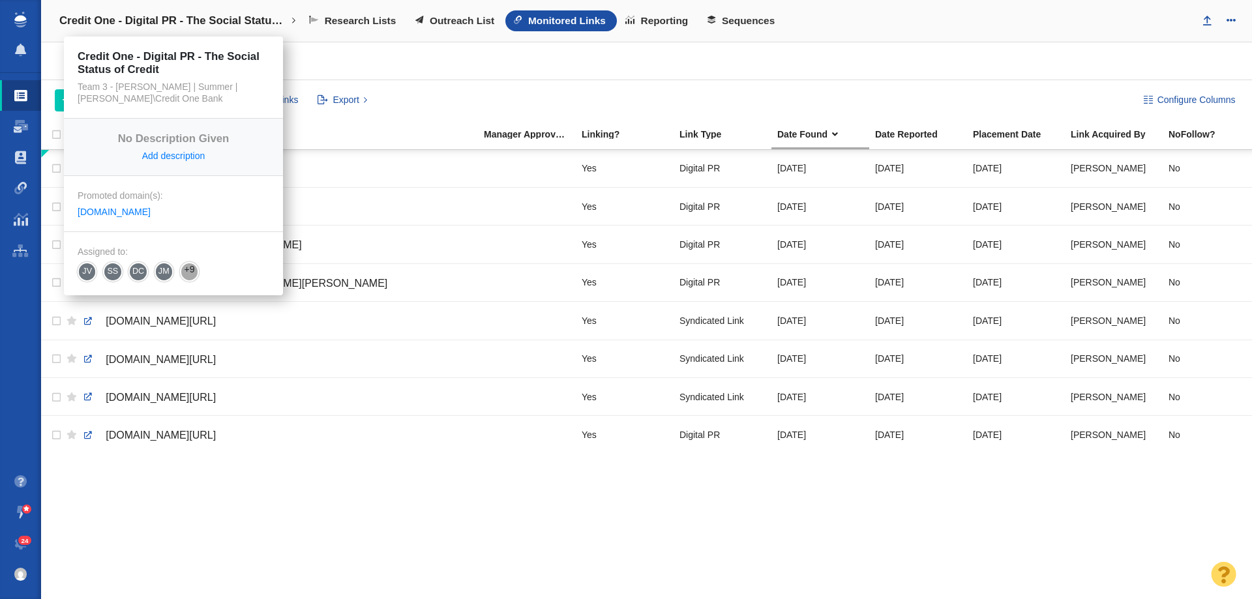
click at [191, 15] on h4 "Credit One - Digital PR - The Social Status of Credit" at bounding box center [173, 20] width 228 height 13
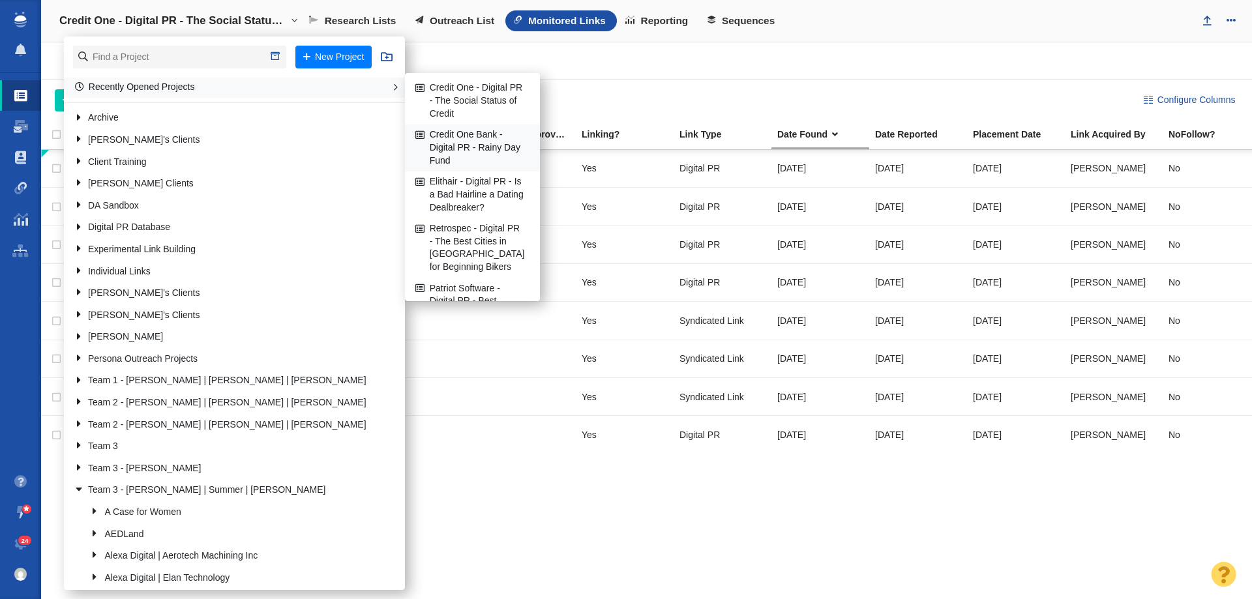
click at [456, 145] on link "Credit One Bank - Digital PR - Rainy Day Fund" at bounding box center [472, 148] width 121 height 46
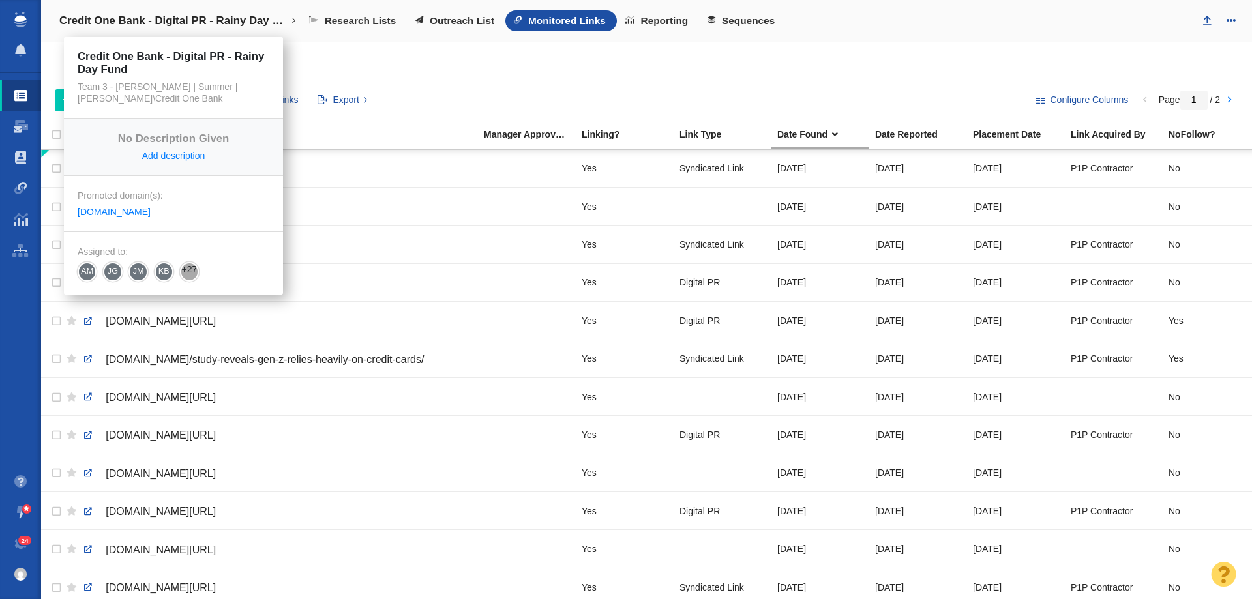
click at [234, 18] on h4 "Credit One Bank - Digital PR - Rainy Day Fund" at bounding box center [173, 20] width 228 height 13
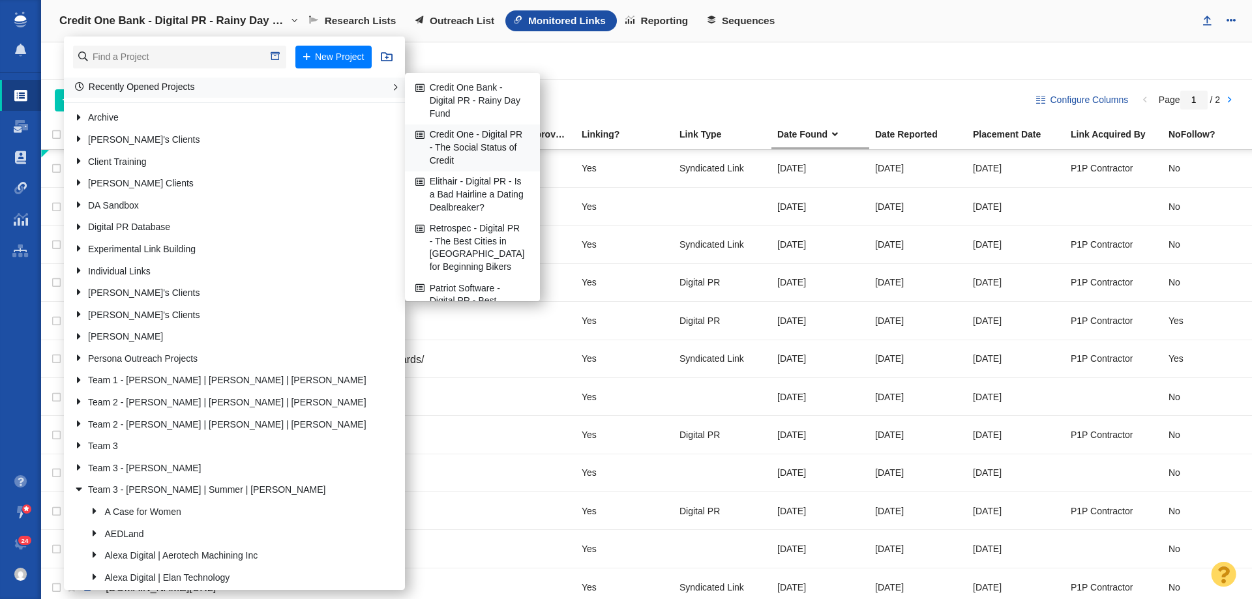
click at [459, 137] on link "Credit One - Digital PR - The Social Status of Credit" at bounding box center [472, 148] width 121 height 46
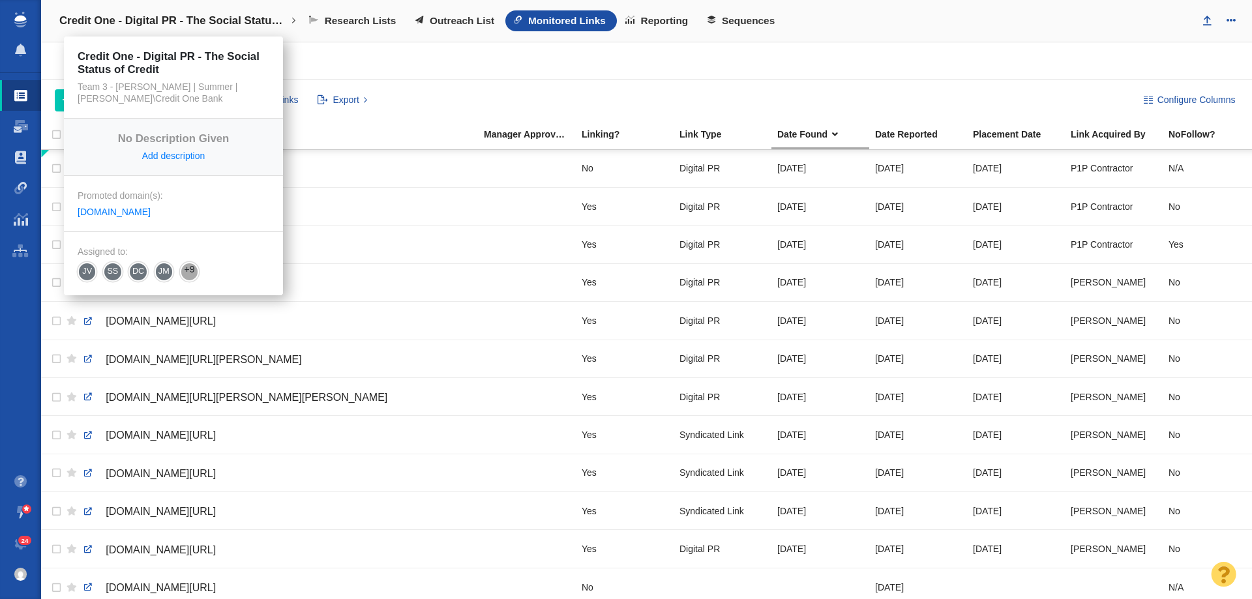
click at [224, 10] on link "Credit One - Digital PR - The Social Status of Credit" at bounding box center [177, 20] width 255 height 31
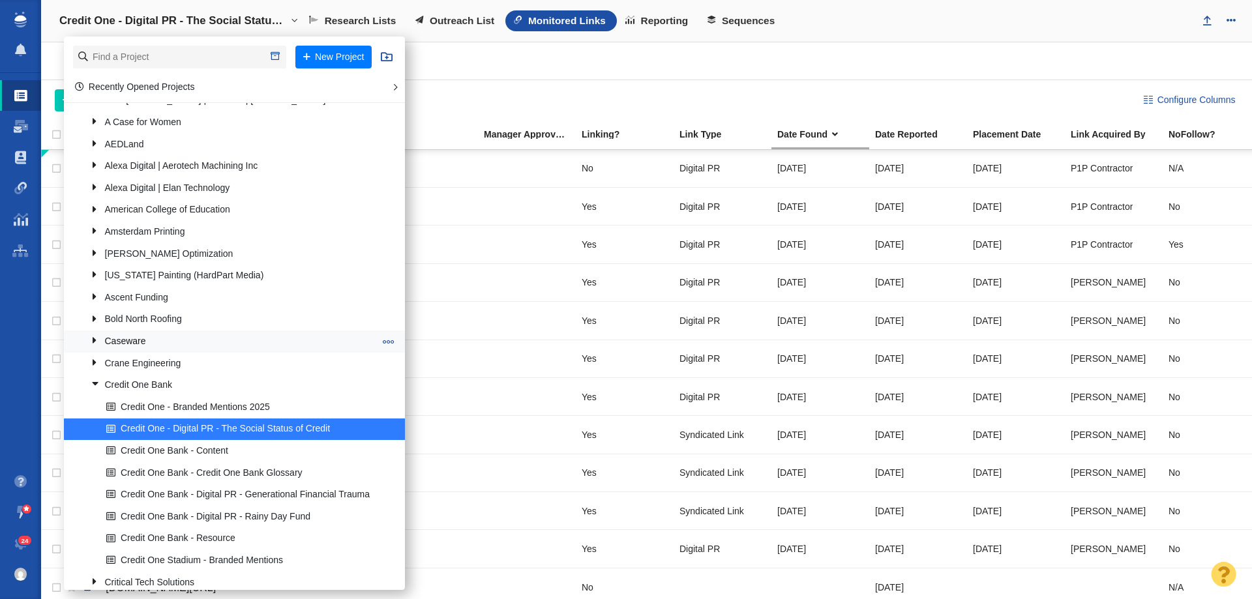
scroll to position [391, 0]
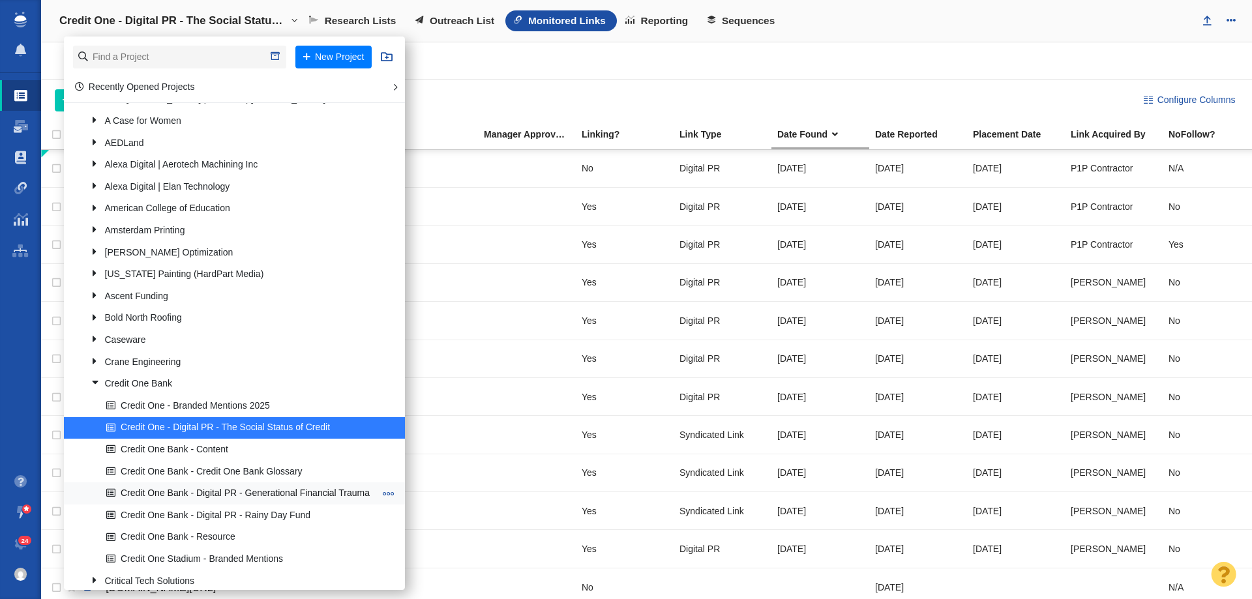
click at [235, 494] on link "Credit One Bank - Digital PR - Generational Financial Trauma" at bounding box center [240, 494] width 275 height 20
